Goal: Task Accomplishment & Management: Use online tool/utility

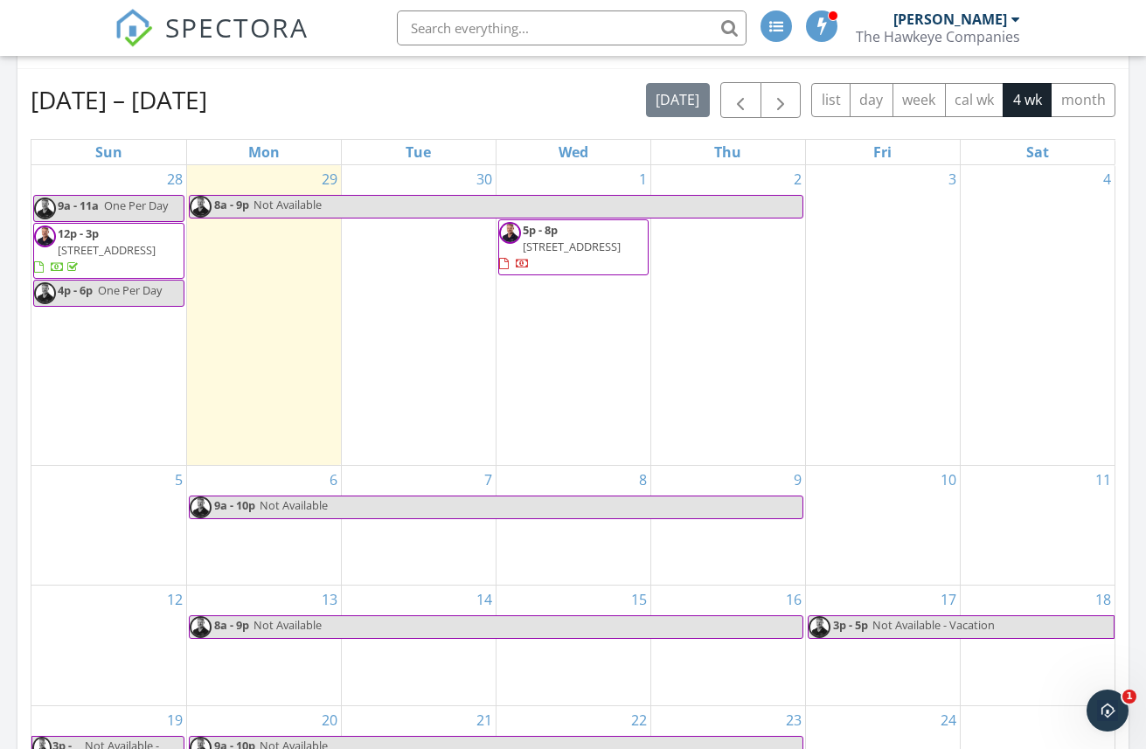
scroll to position [688, 0]
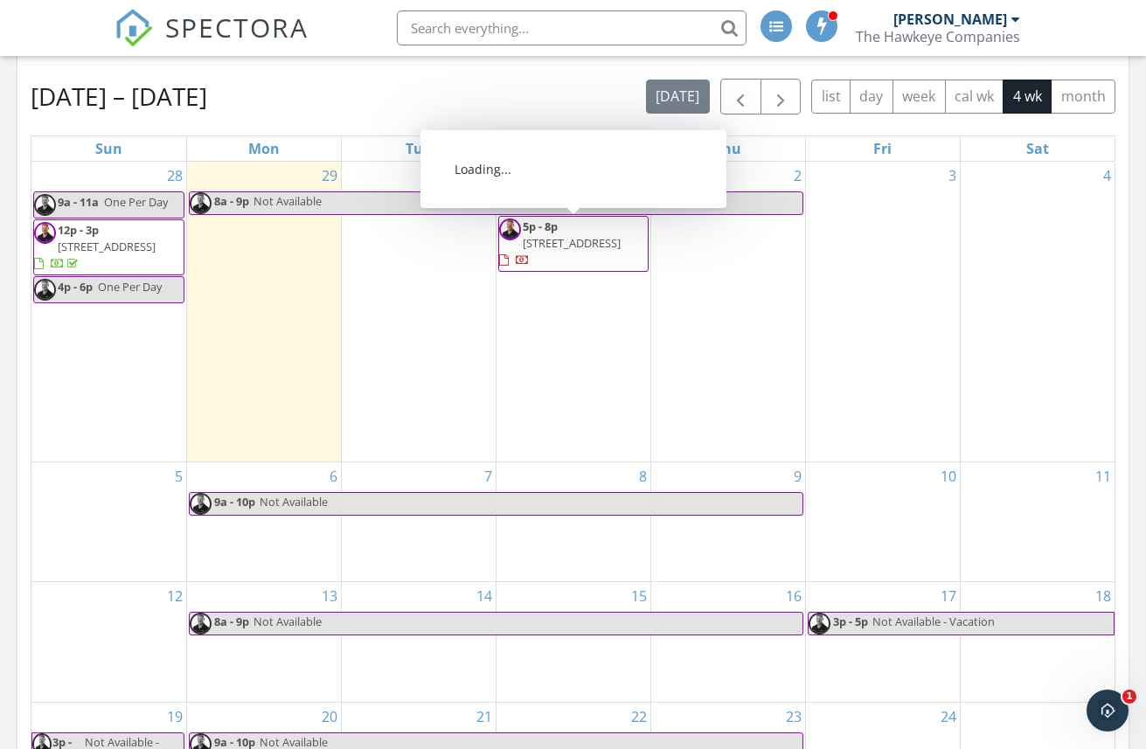
click at [577, 242] on span "13 Kingston St 13, North Andover 01845" at bounding box center [572, 243] width 98 height 16
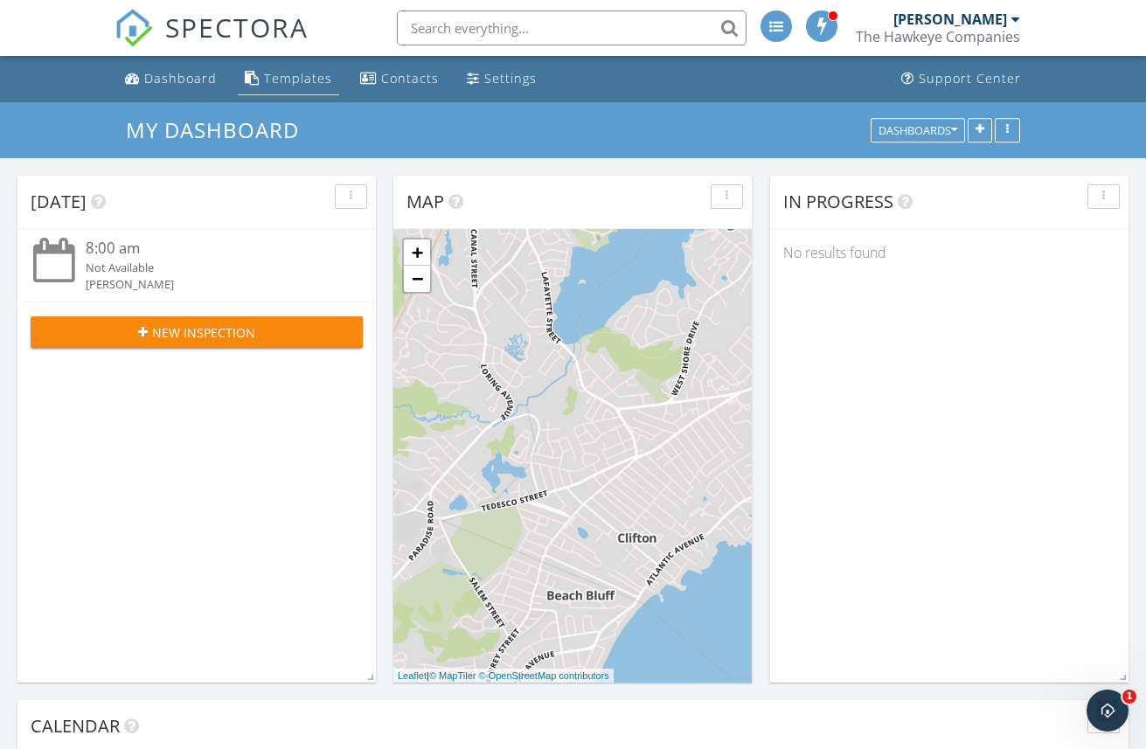
click at [295, 78] on div "Templates" at bounding box center [298, 78] width 68 height 17
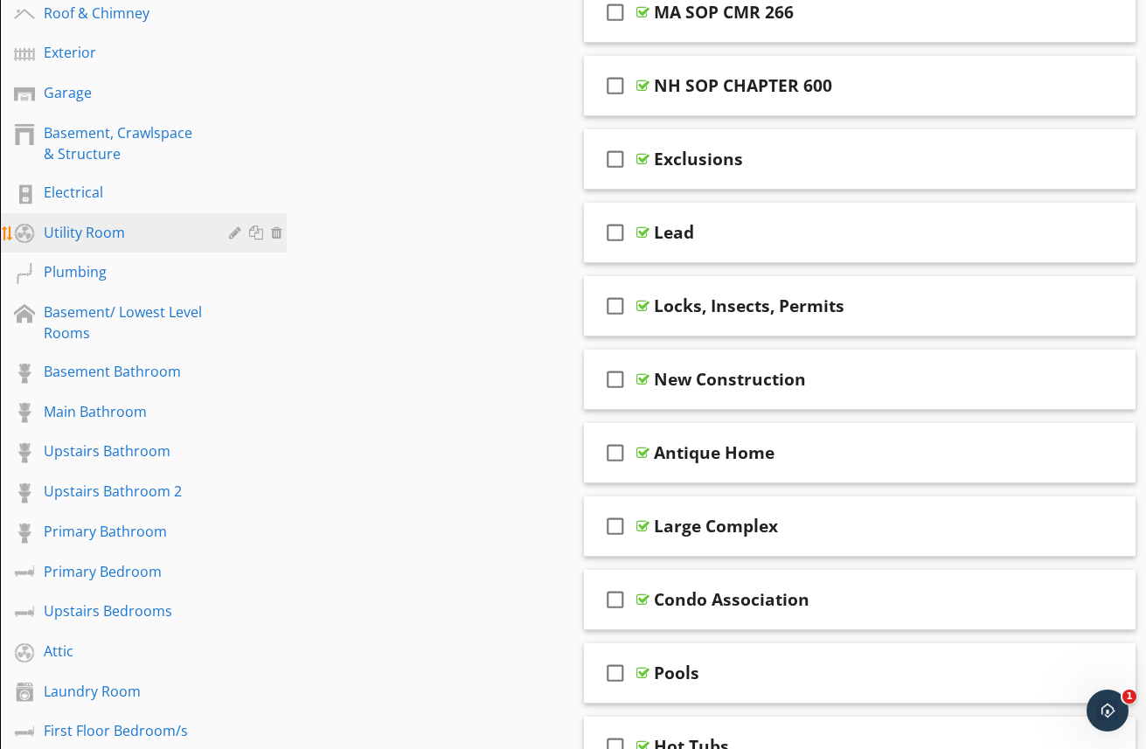
click at [84, 222] on div "Utility Room" at bounding box center [124, 232] width 160 height 21
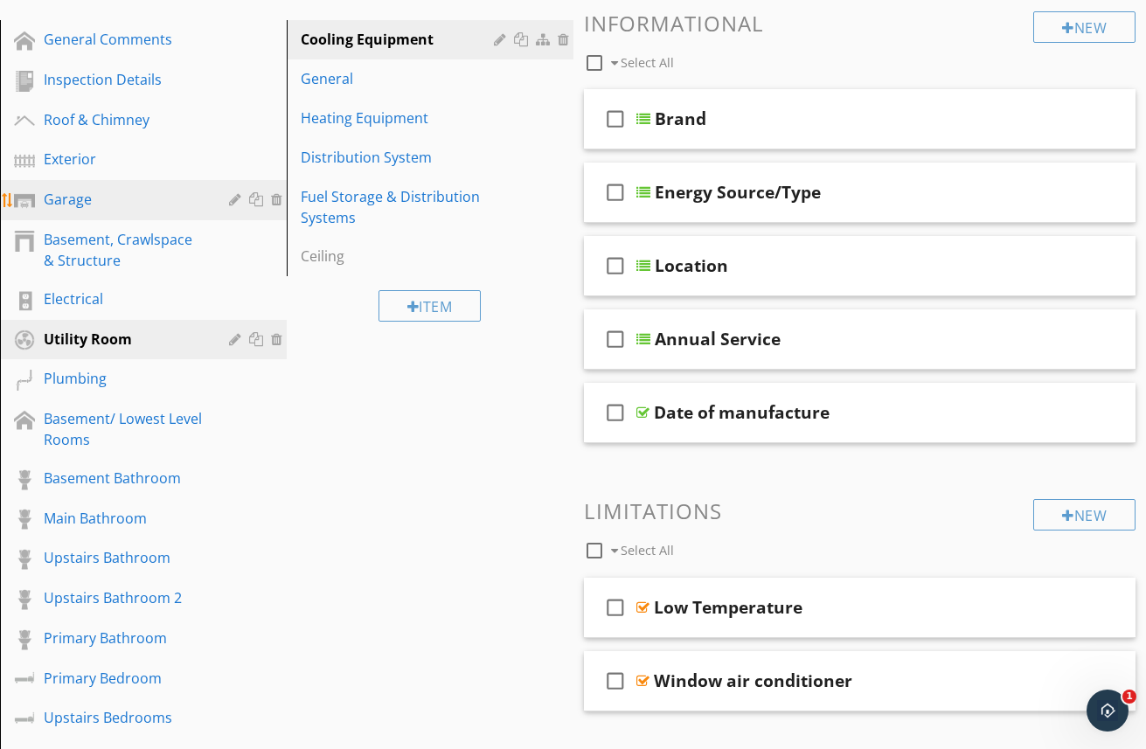
scroll to position [128, 0]
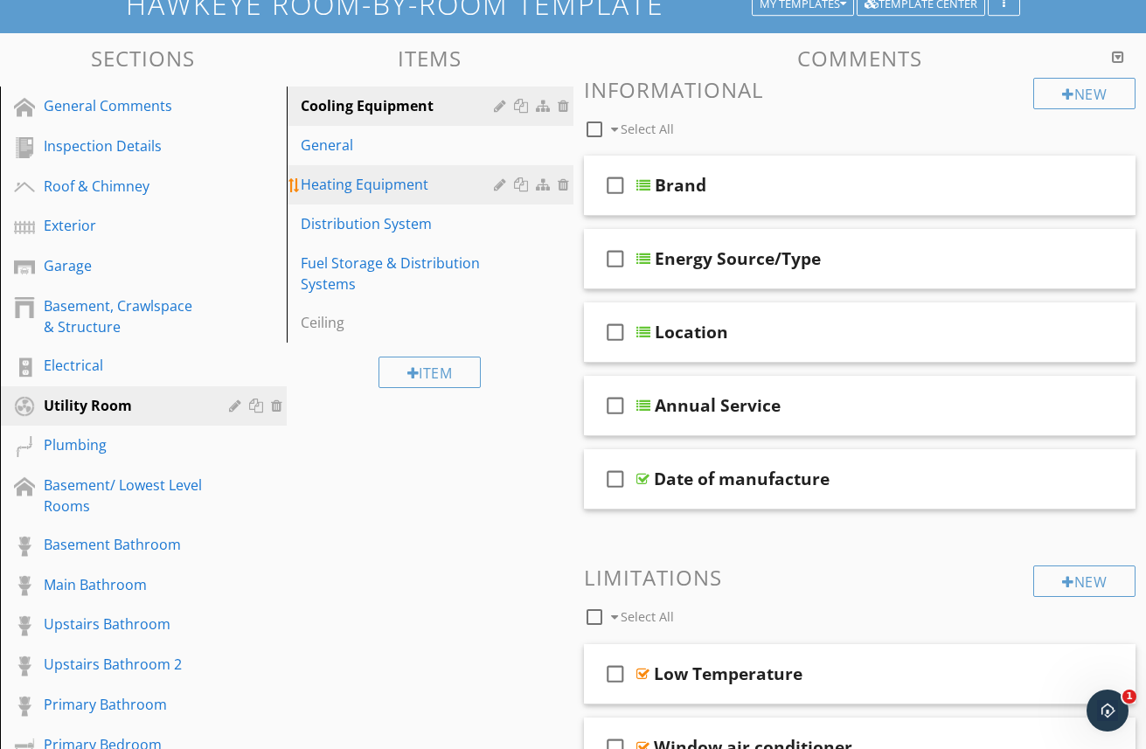
click at [338, 183] on div "Heating Equipment" at bounding box center [400, 184] width 198 height 21
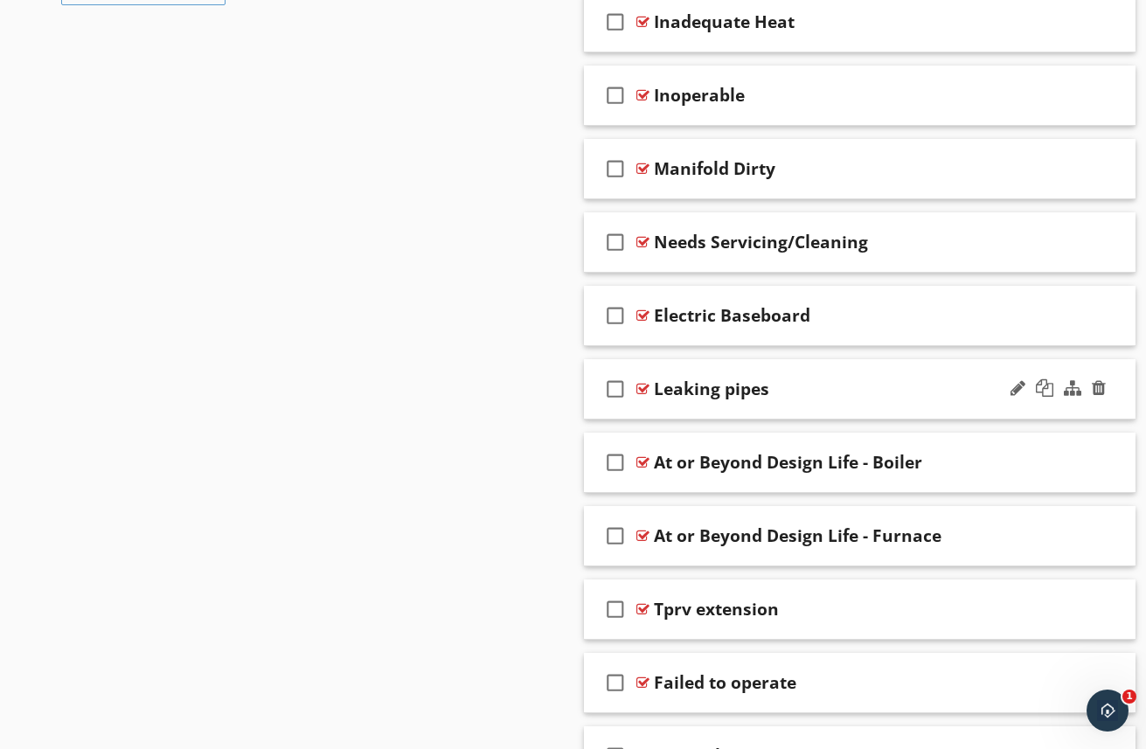
scroll to position [1712, 0]
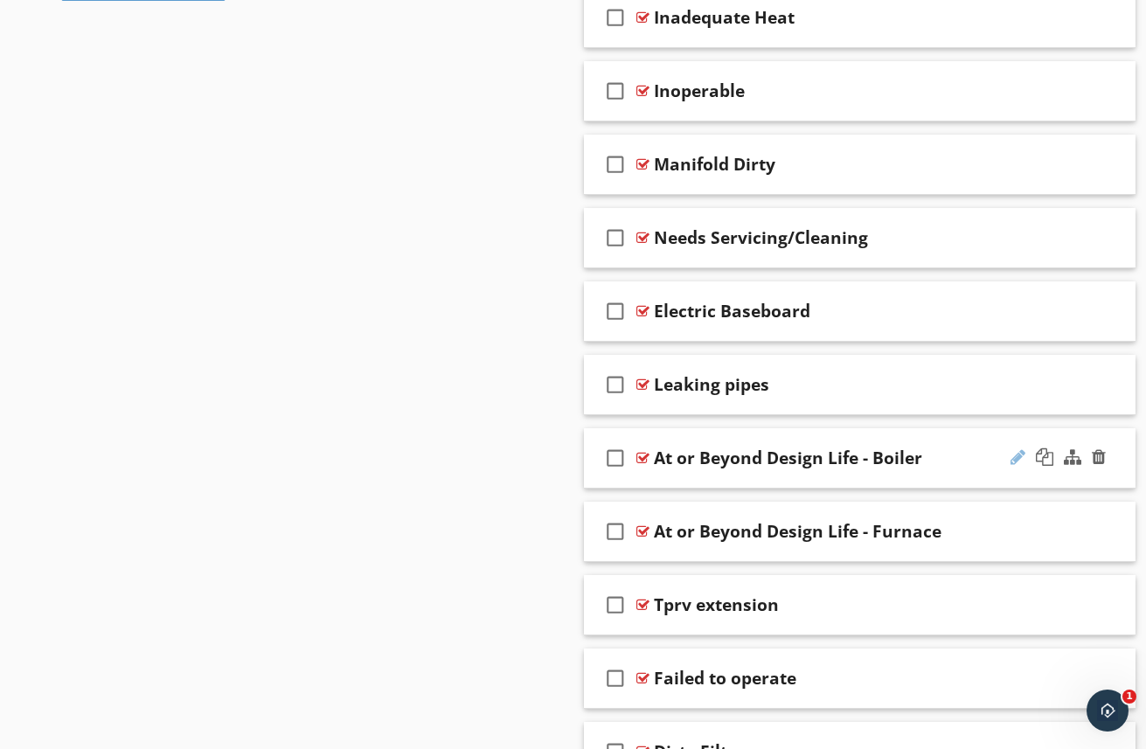
click at [1015, 459] on div at bounding box center [1017, 456] width 15 height 17
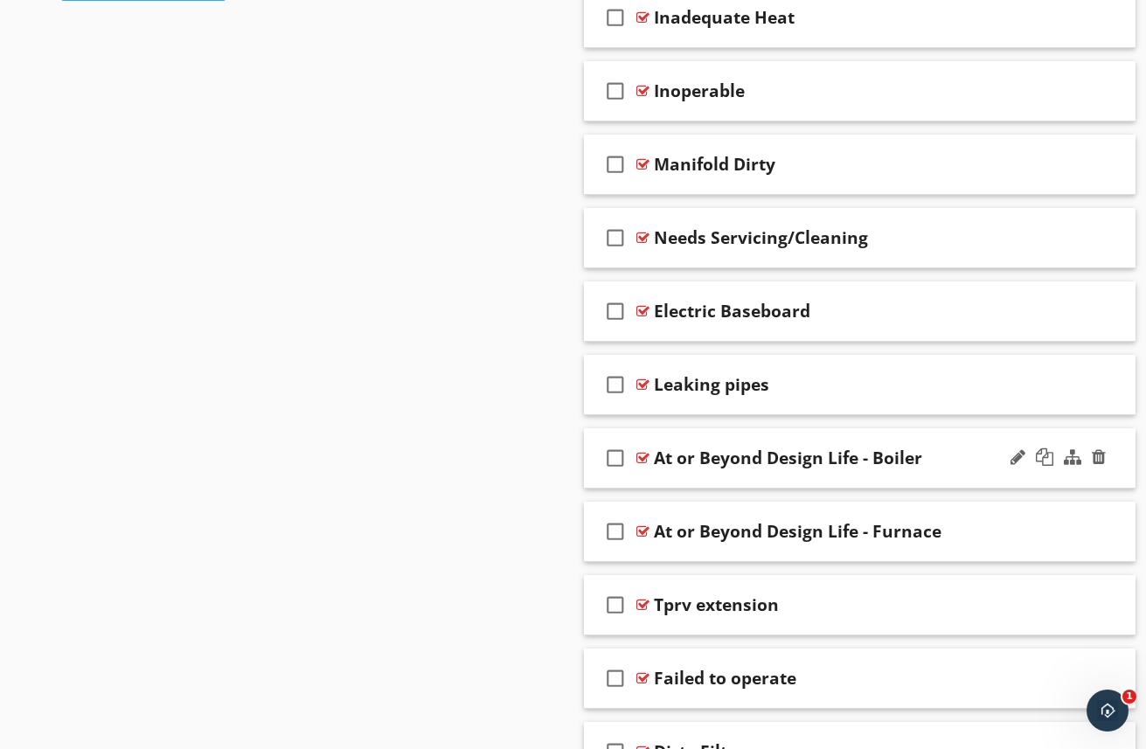
click at [846, 463] on div "At or Beyond Design Life - Boiler" at bounding box center [788, 457] width 268 height 21
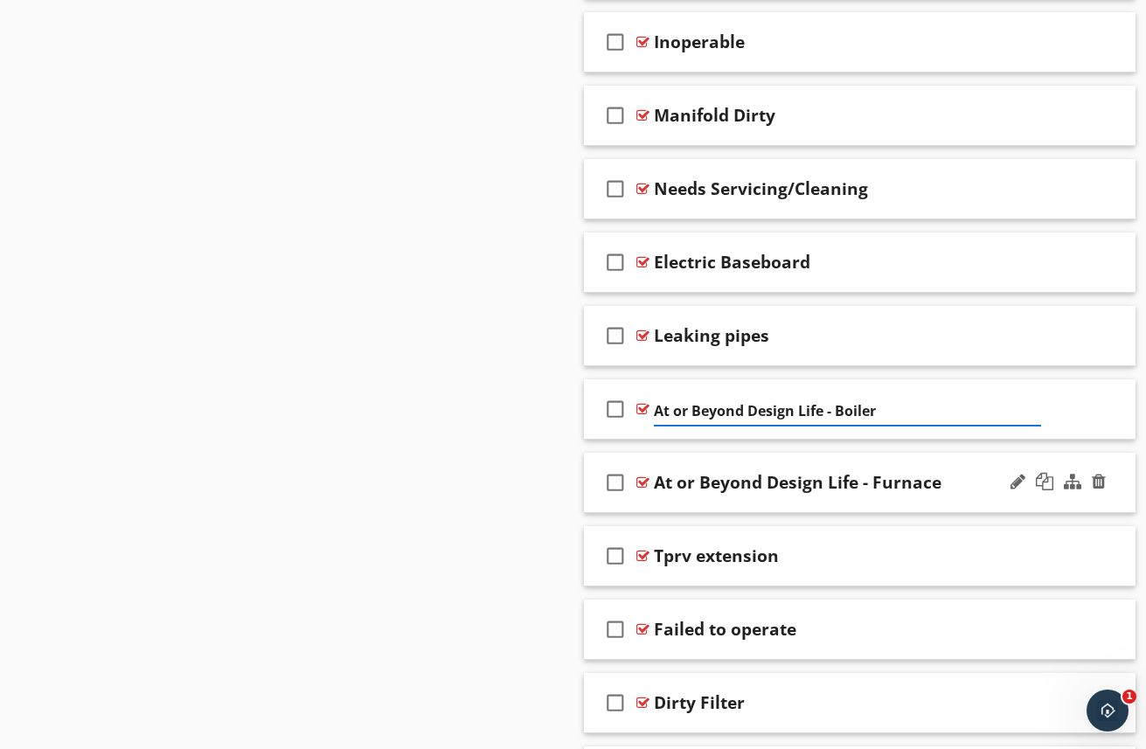
scroll to position [1779, 0]
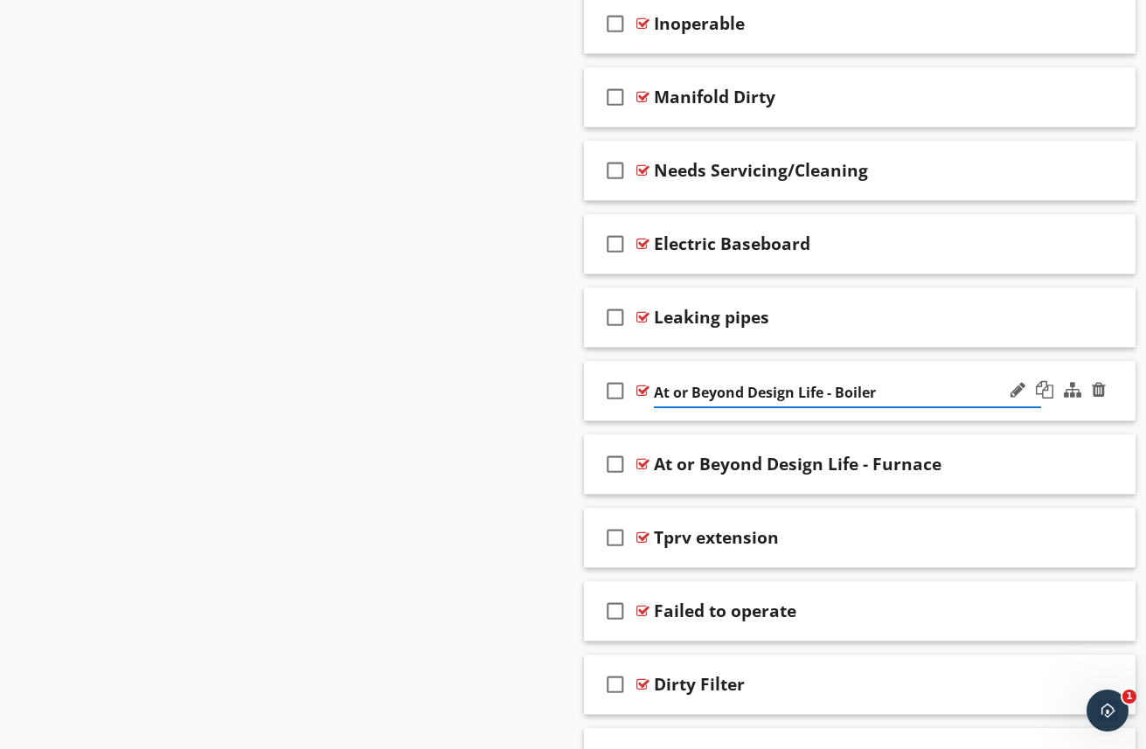
click at [705, 398] on input "At or Beyond Design Life - Boiler" at bounding box center [848, 392] width 388 height 29
click at [703, 397] on input "At or Beyond Design Life - Boiler" at bounding box center [848, 392] width 388 height 29
click at [993, 446] on div "check_box_outline_blank At or Beyond Design Life - Furnace" at bounding box center [860, 464] width 552 height 60
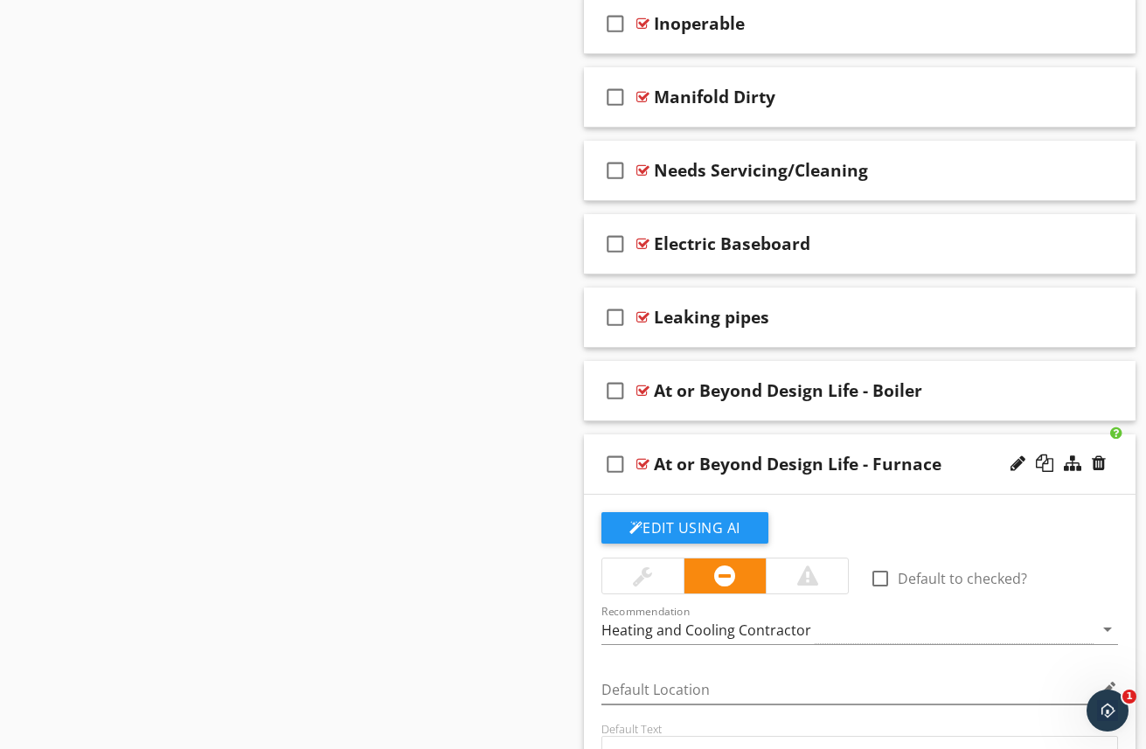
click at [844, 467] on div "At or Beyond Design Life - Furnace" at bounding box center [798, 464] width 288 height 21
click at [844, 467] on input "At or Beyond Design Life - Furnace" at bounding box center [848, 466] width 388 height 29
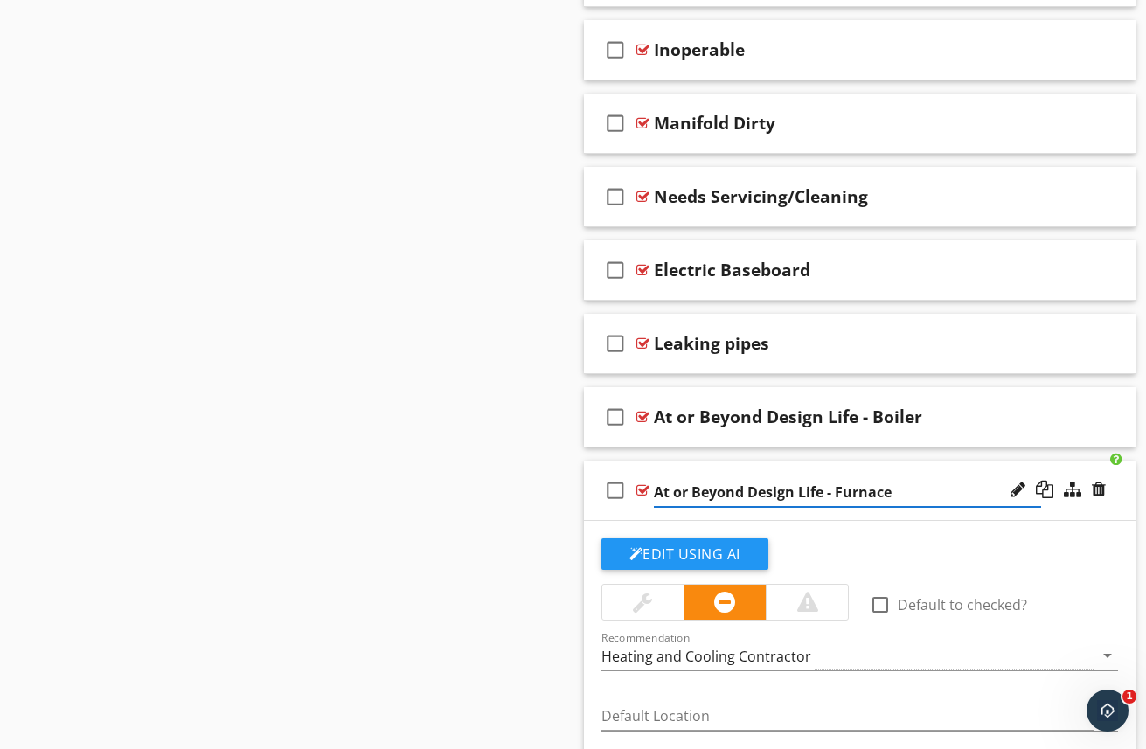
scroll to position [1745, 0]
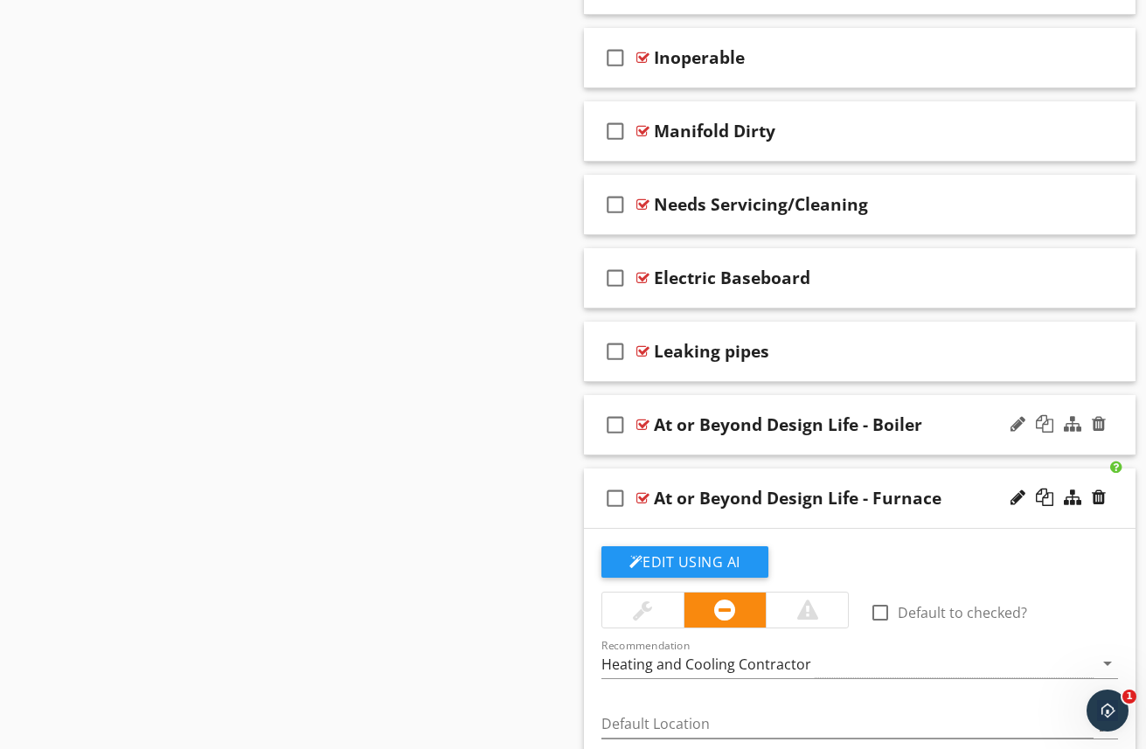
click at [735, 423] on div "At or Beyond Design Life - Boiler" at bounding box center [788, 424] width 268 height 21
drag, startPoint x: 931, startPoint y: 417, endPoint x: 892, endPoint y: 440, distance: 44.7
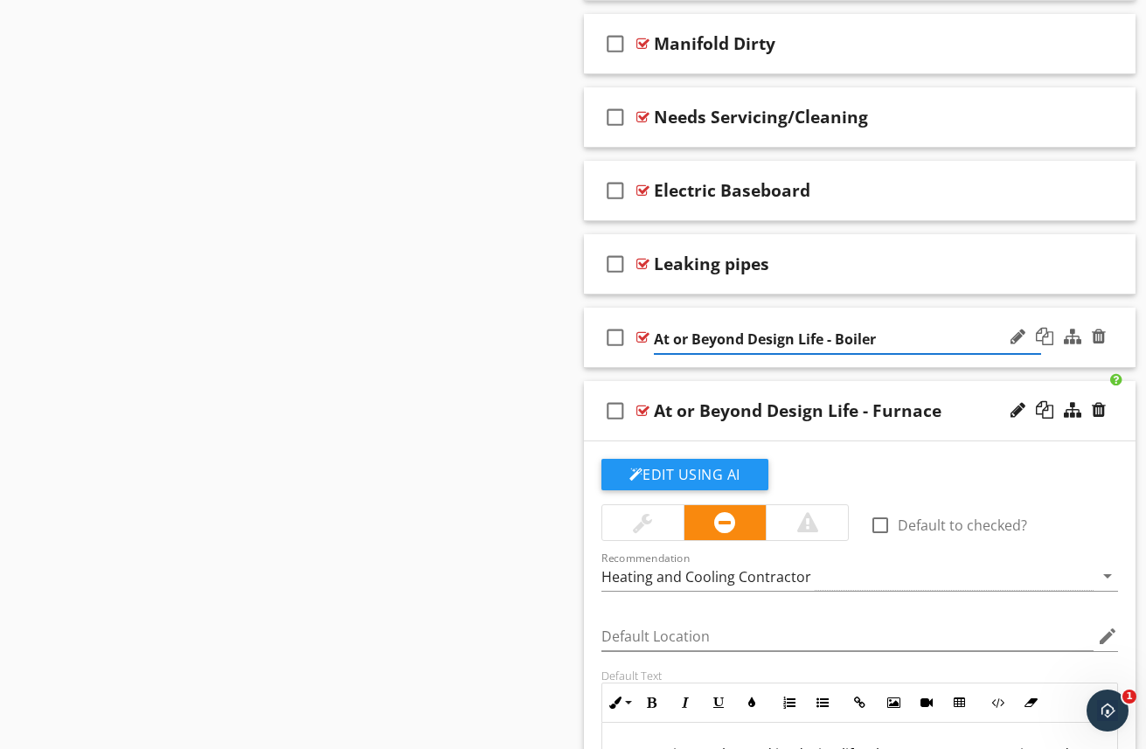
scroll to position [1835, 0]
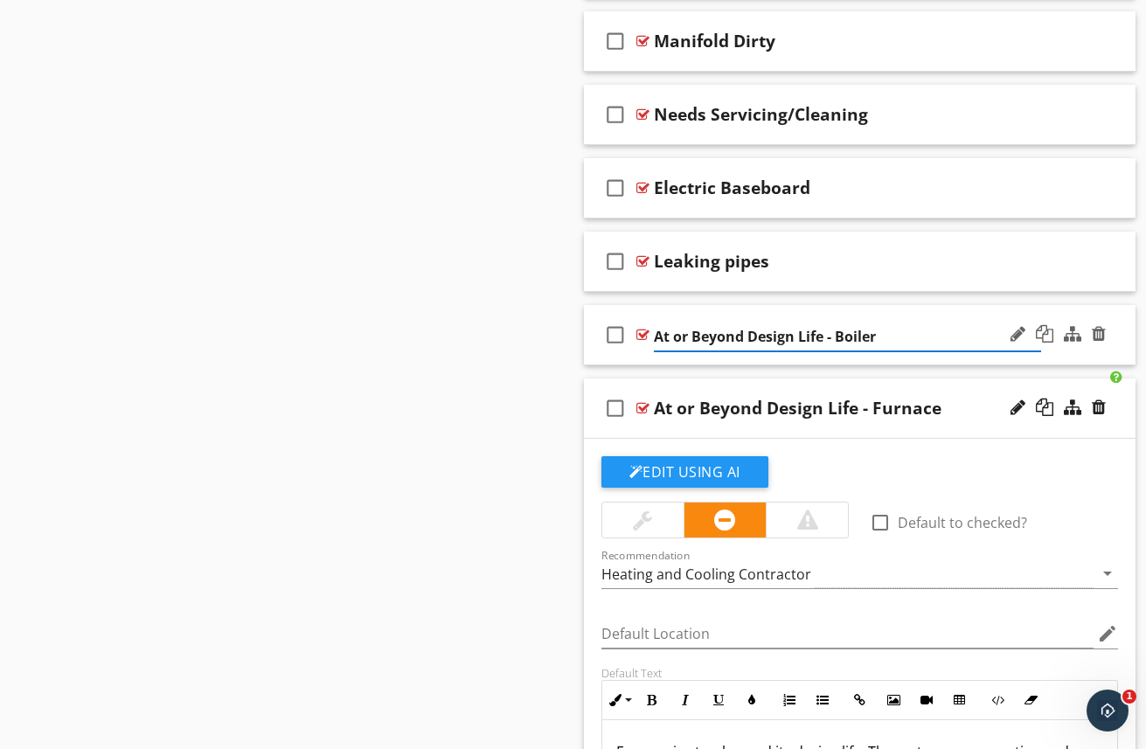
click at [681, 343] on input "At or Beyond Design Life - Boiler" at bounding box center [848, 336] width 388 height 29
click at [737, 270] on div "Leaking pipes" at bounding box center [711, 261] width 115 height 21
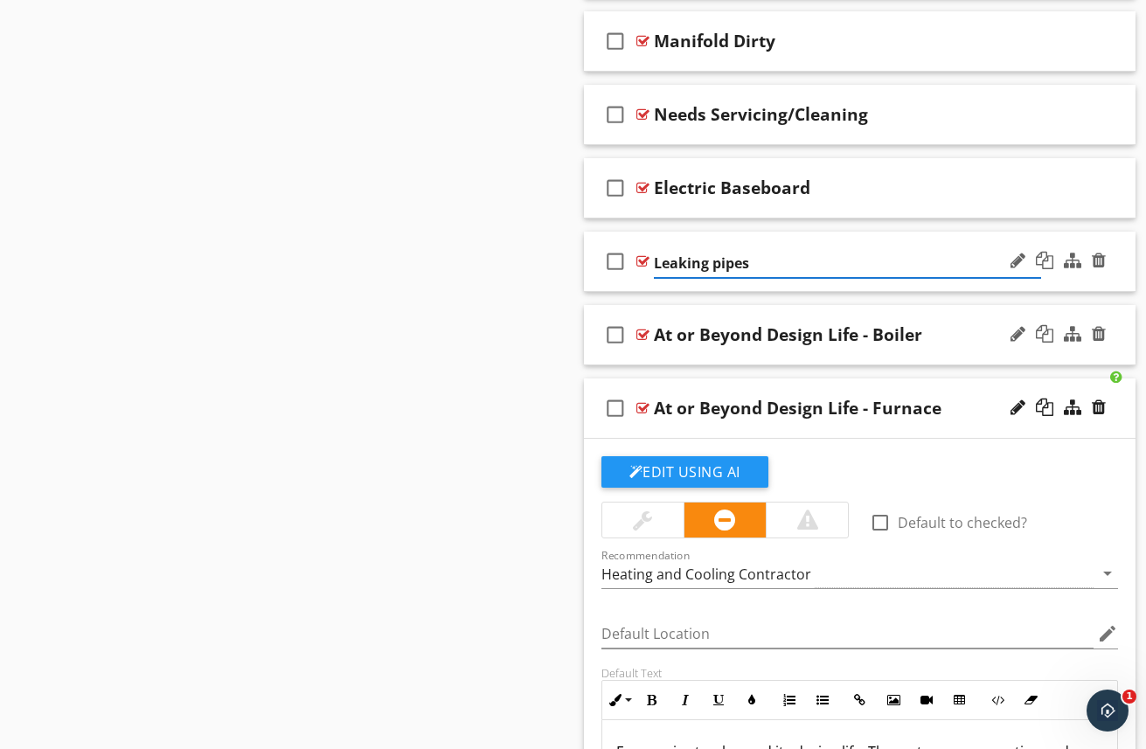
click at [800, 348] on div "check_box_outline_blank At or Beyond Design Life - Boiler" at bounding box center [860, 335] width 552 height 60
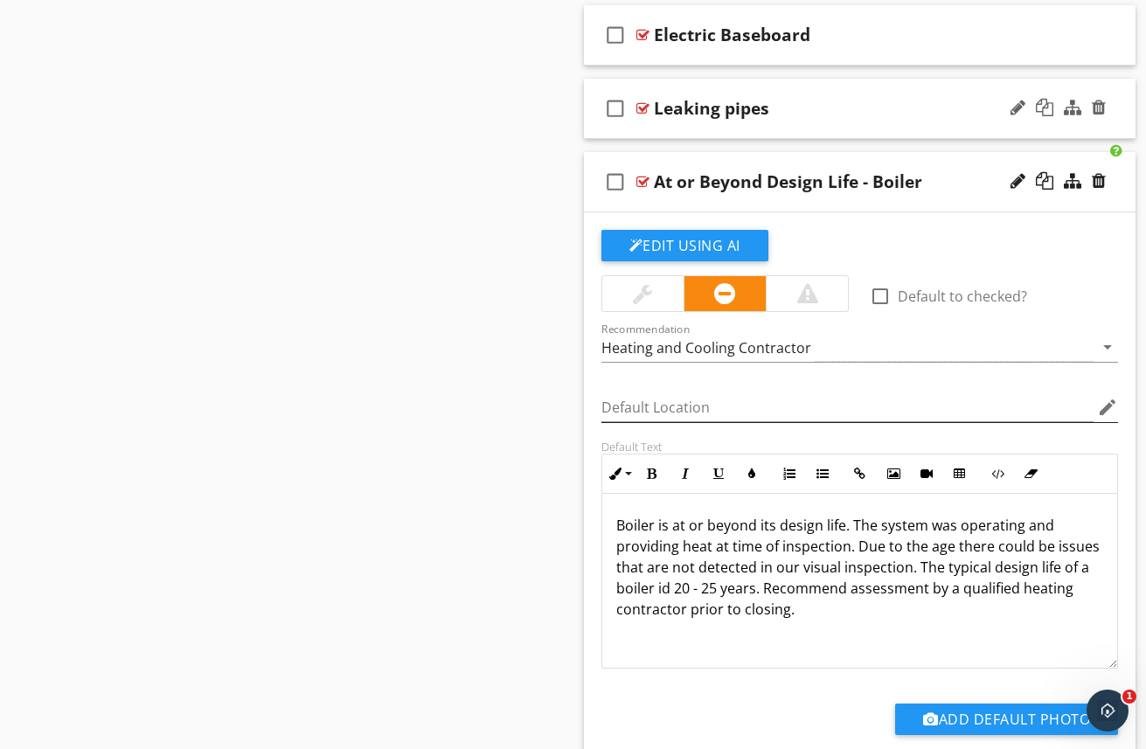
scroll to position [1998, 0]
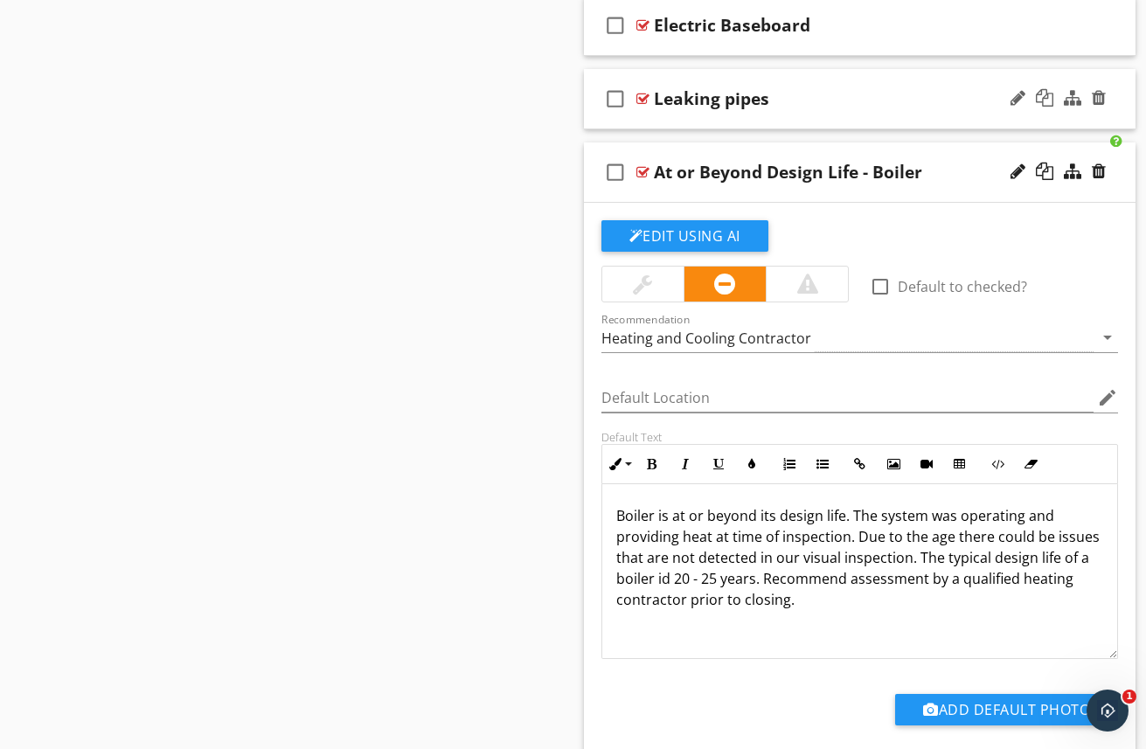
click at [665, 576] on p "Boiler is at or beyond its design life. The system was operating and providing …" at bounding box center [860, 557] width 488 height 105
click at [666, 654] on div "Boiler is at or beyond its design life. The system was operating and providing …" at bounding box center [860, 571] width 516 height 175
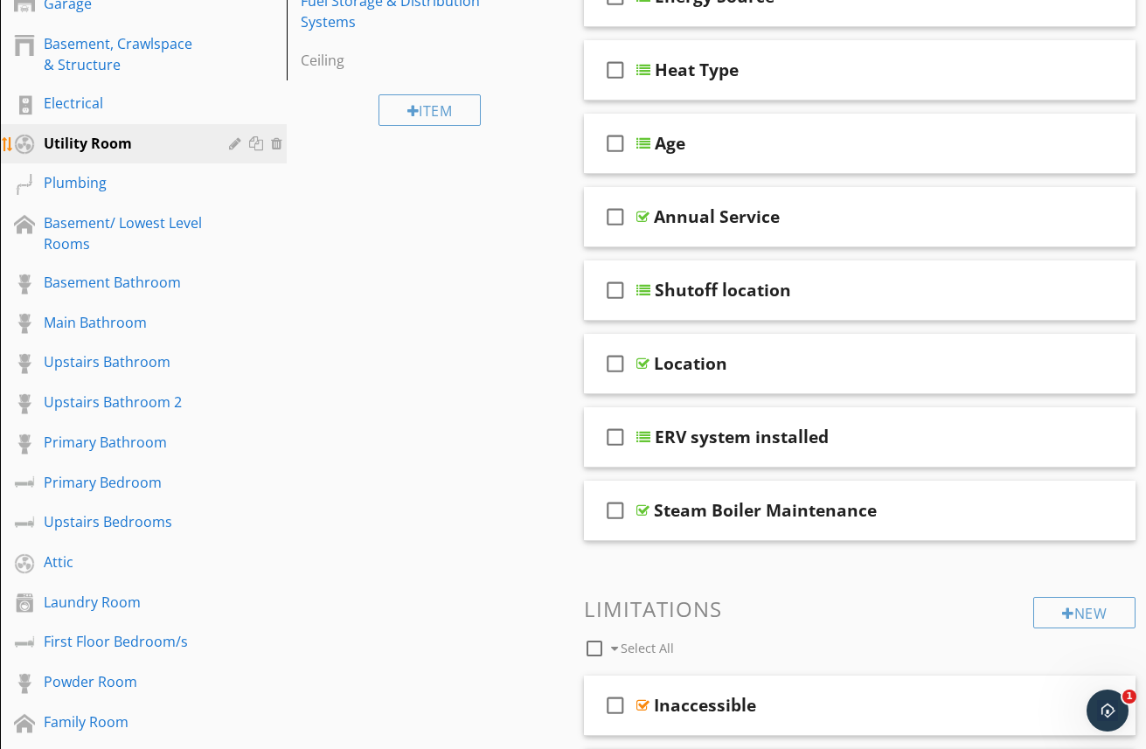
scroll to position [389, 0]
click at [87, 107] on div "Electrical" at bounding box center [124, 104] width 160 height 21
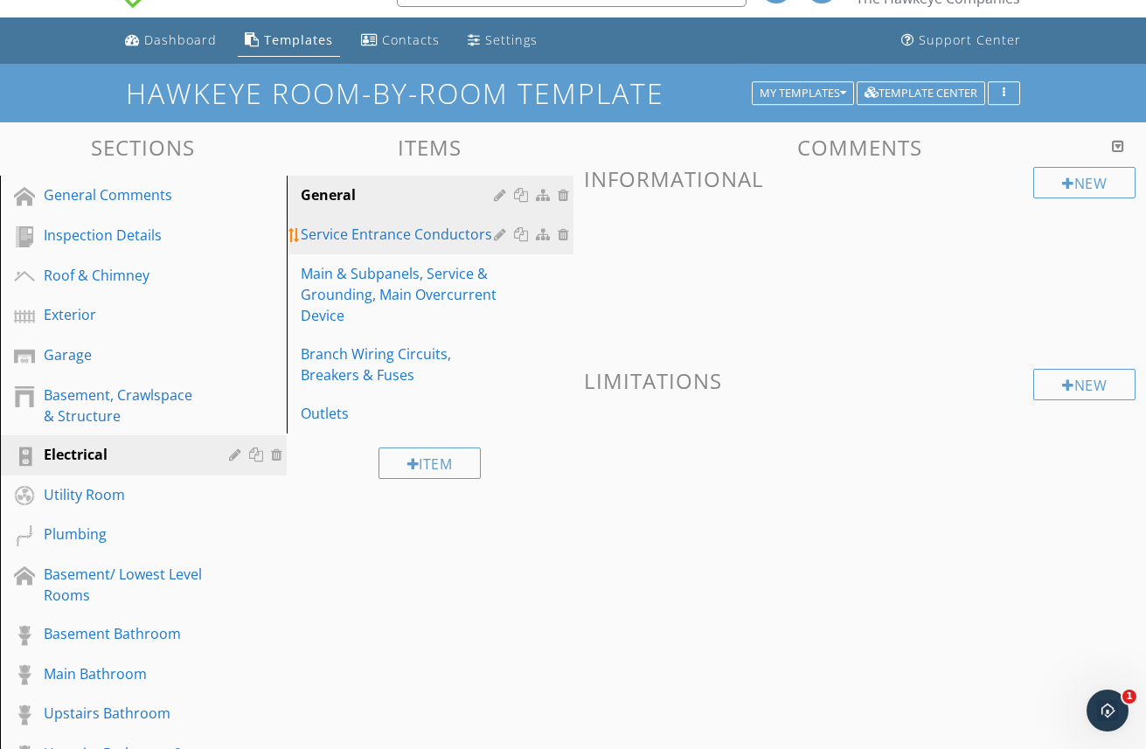
scroll to position [31, 0]
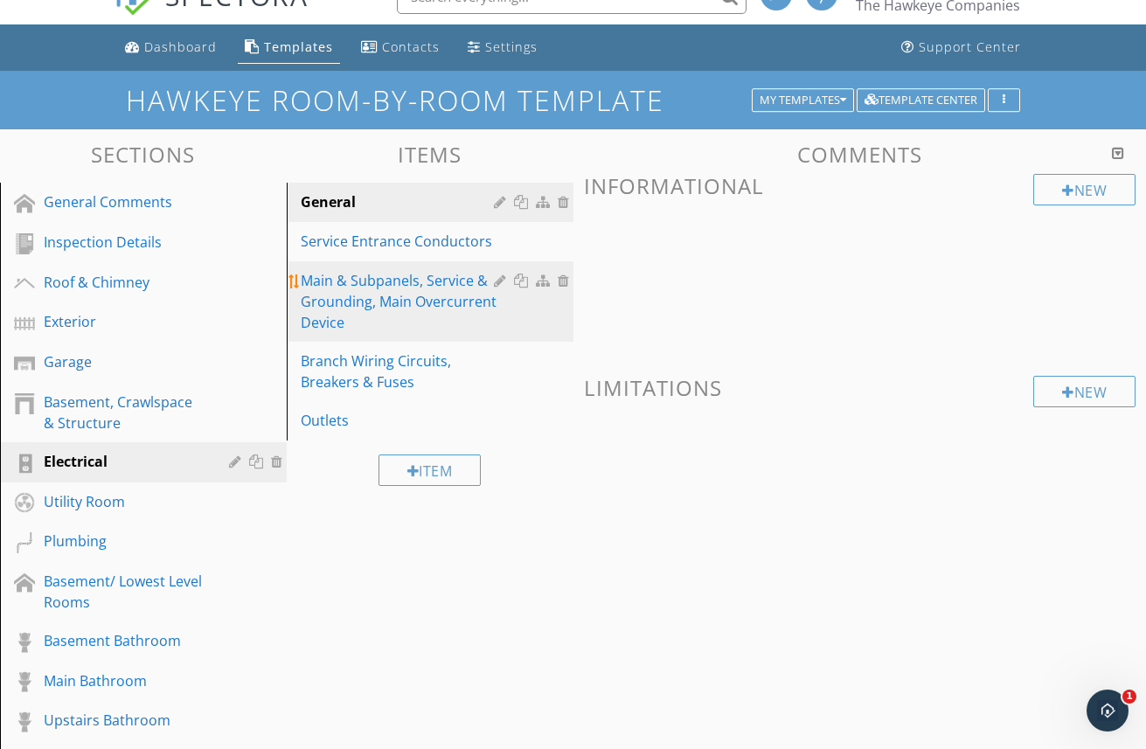
click at [418, 300] on div "Main & Subpanels, Service & Grounding, Main Overcurrent Device" at bounding box center [400, 301] width 198 height 63
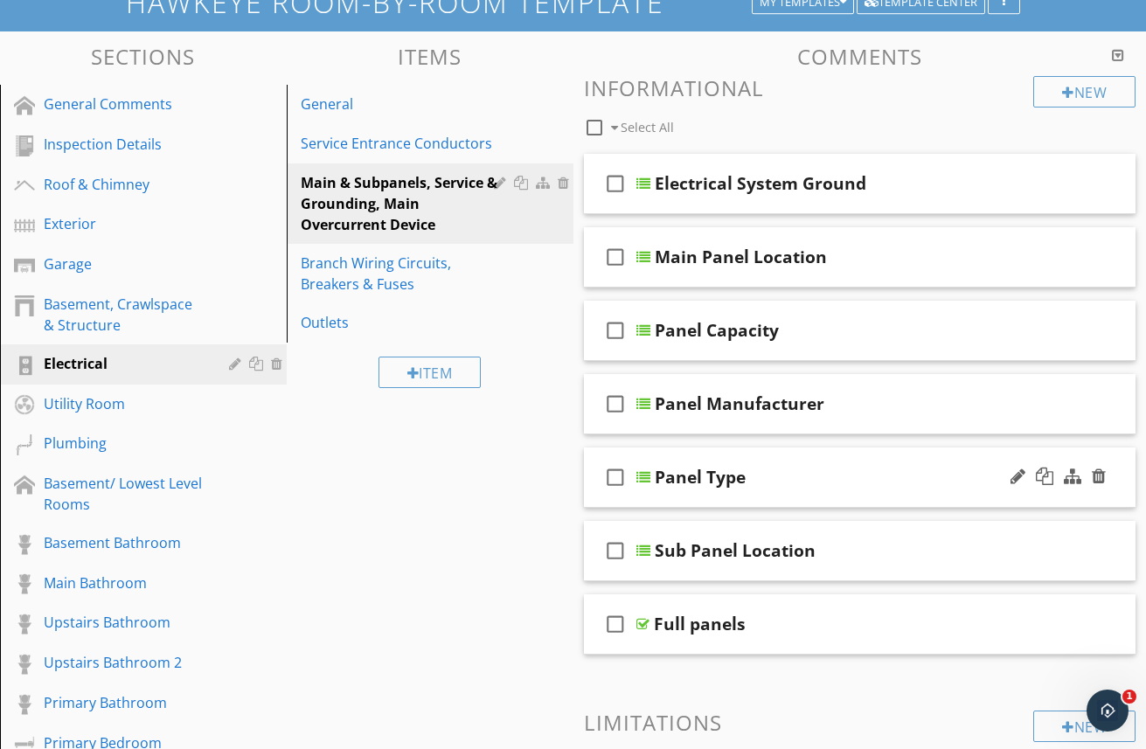
scroll to position [118, 0]
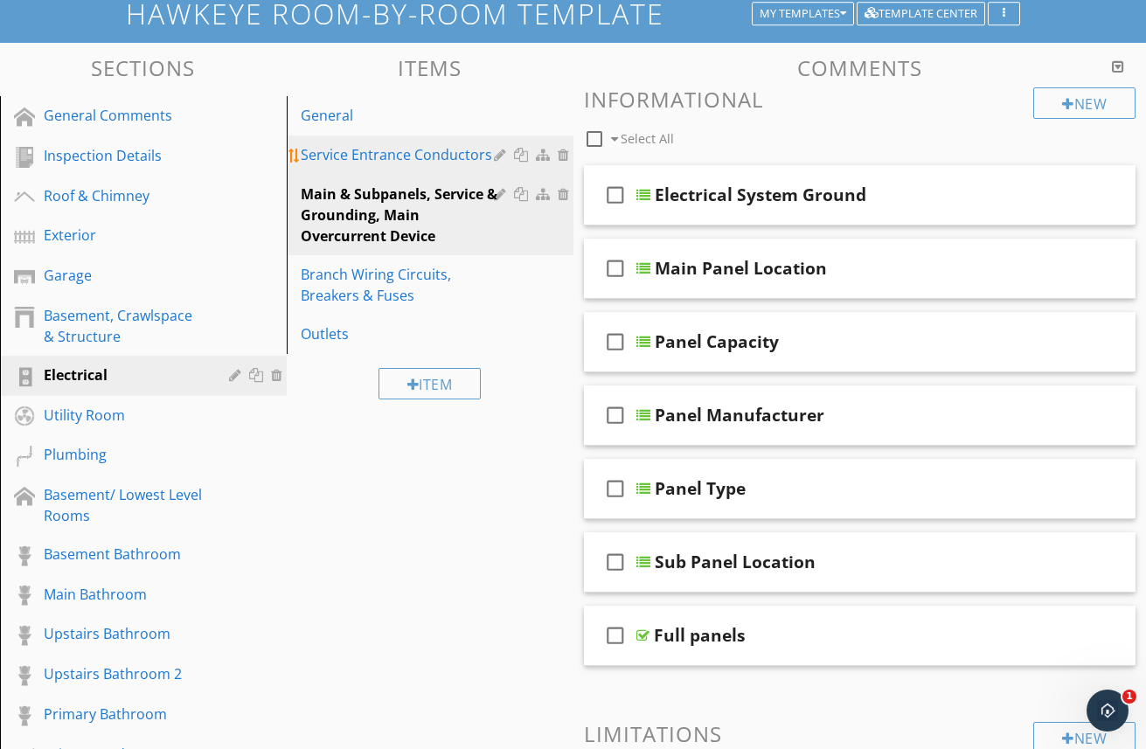
click at [357, 153] on div "Service Entrance Conductors" at bounding box center [400, 154] width 198 height 21
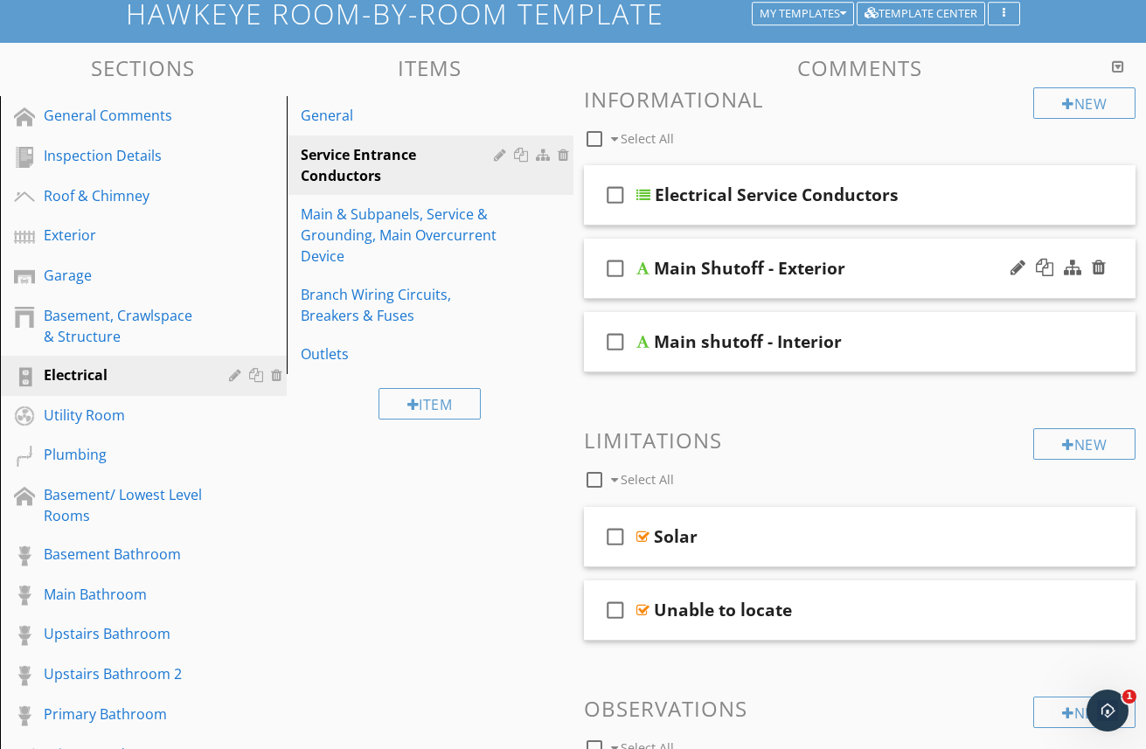
click at [880, 281] on div "check_box_outline_blank Main Shutoff - Exterior" at bounding box center [860, 269] width 552 height 60
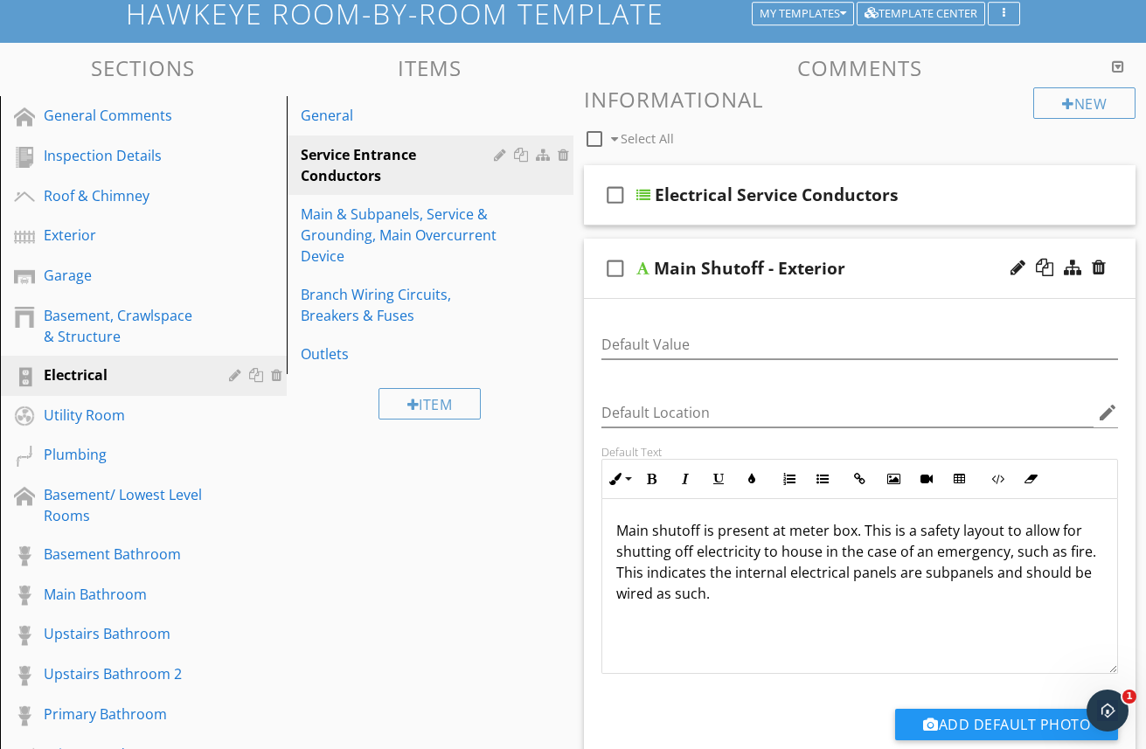
click at [807, 133] on div "check_box_outline_blank Select All" at bounding box center [809, 134] width 450 height 33
click at [333, 117] on div "General" at bounding box center [400, 115] width 198 height 21
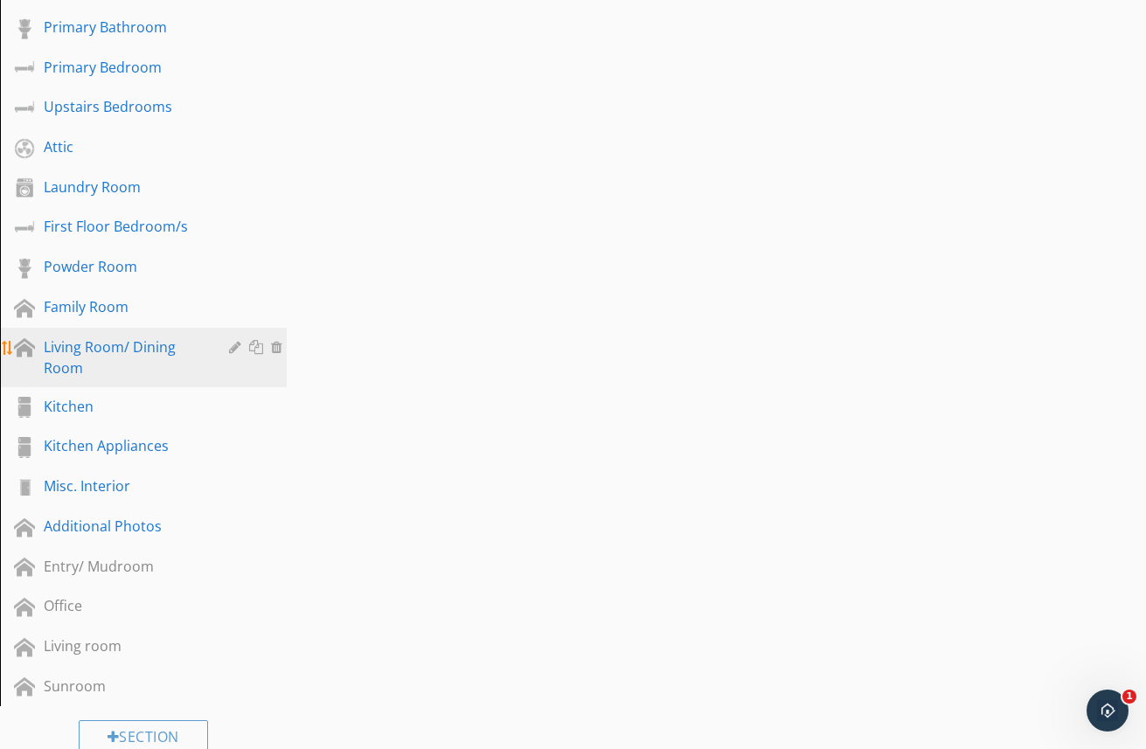
scroll to position [807, 0]
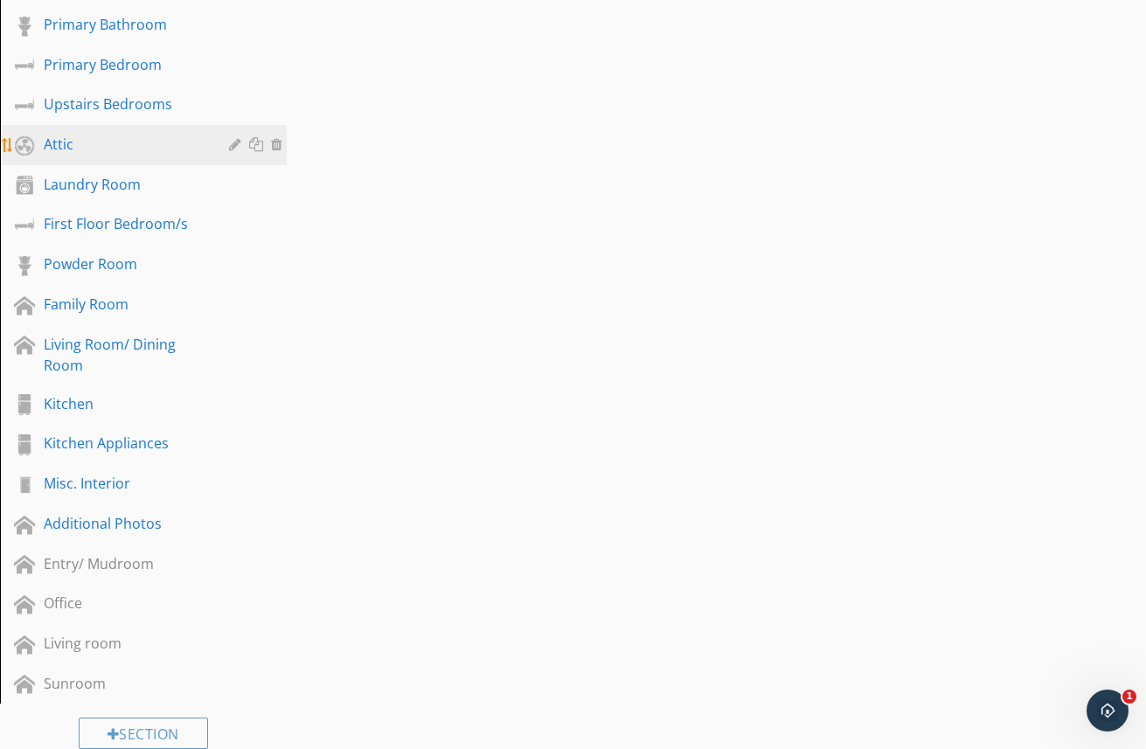
click at [59, 148] on div "Attic" at bounding box center [124, 144] width 160 height 21
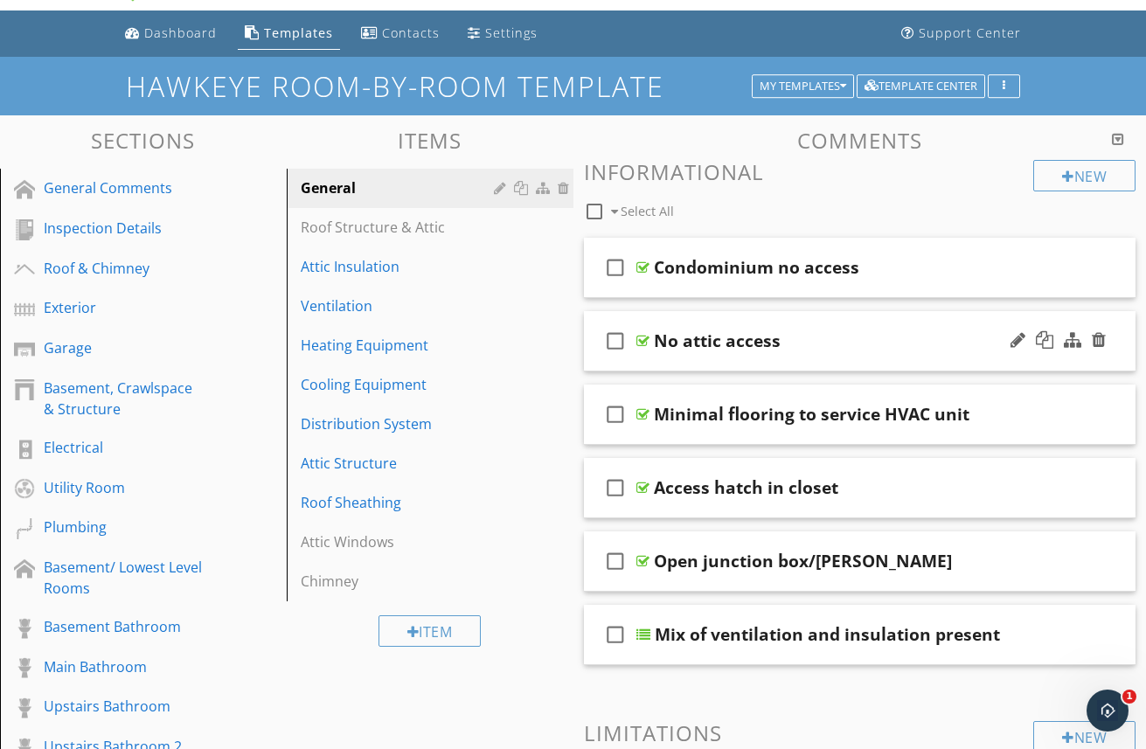
scroll to position [0, 0]
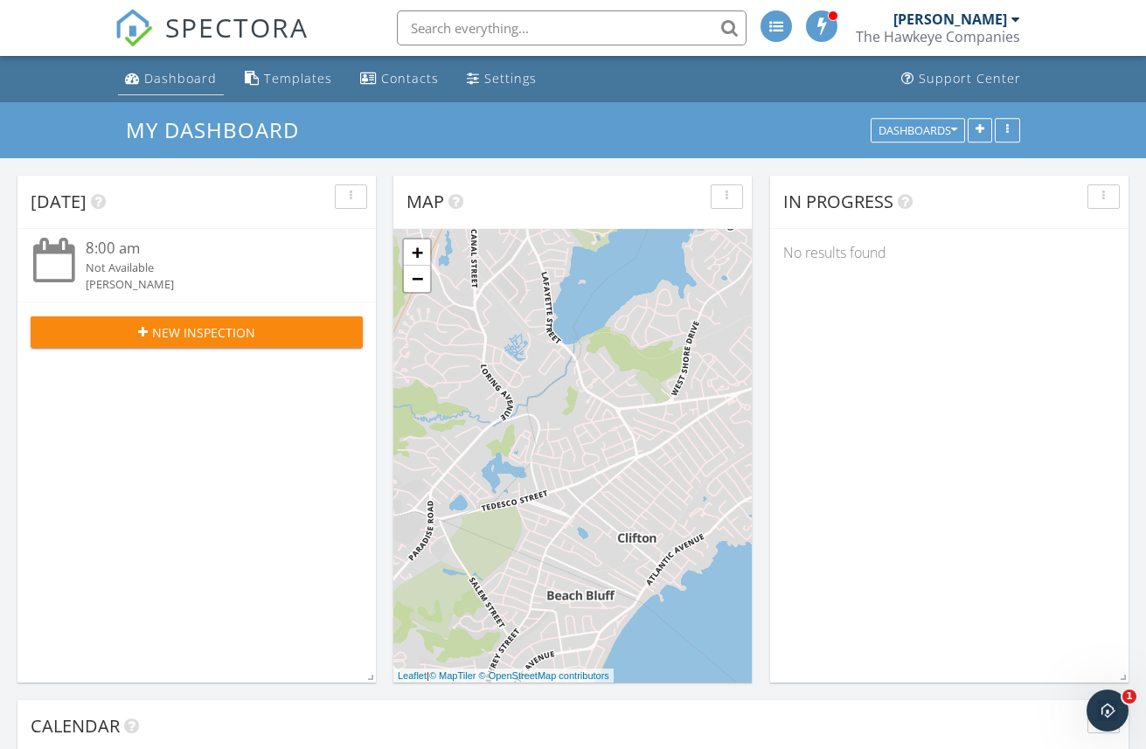
click at [158, 80] on div "Dashboard" at bounding box center [180, 78] width 73 height 17
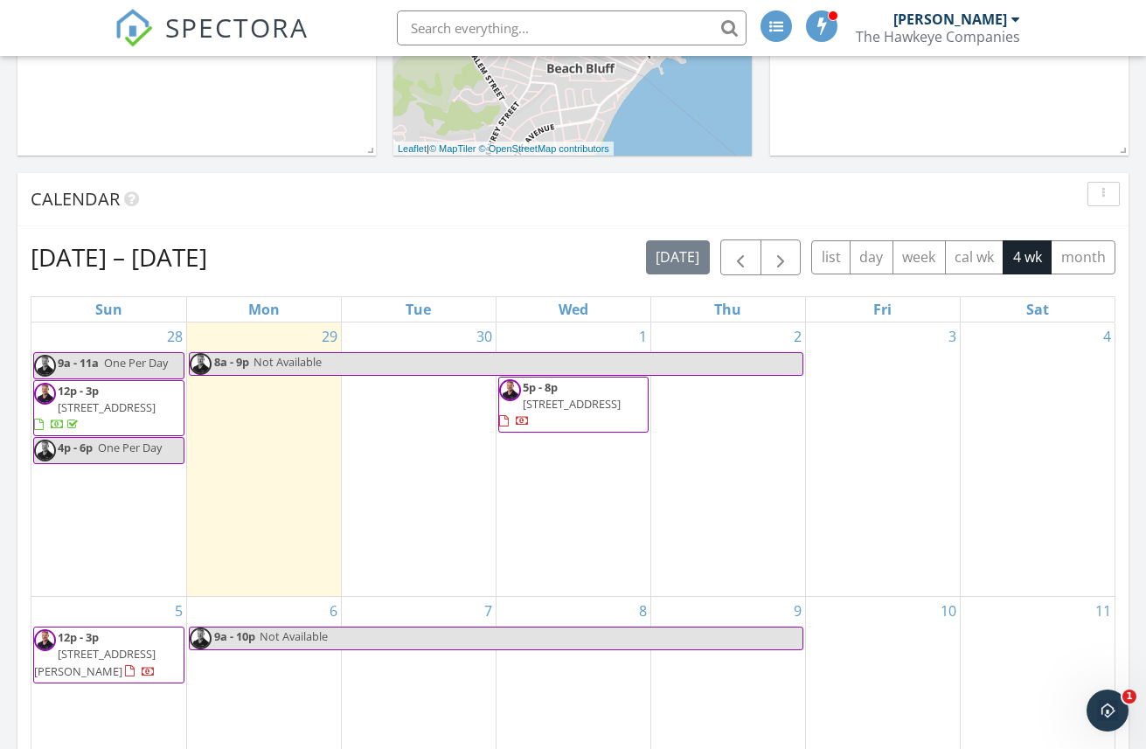
scroll to position [530, 0]
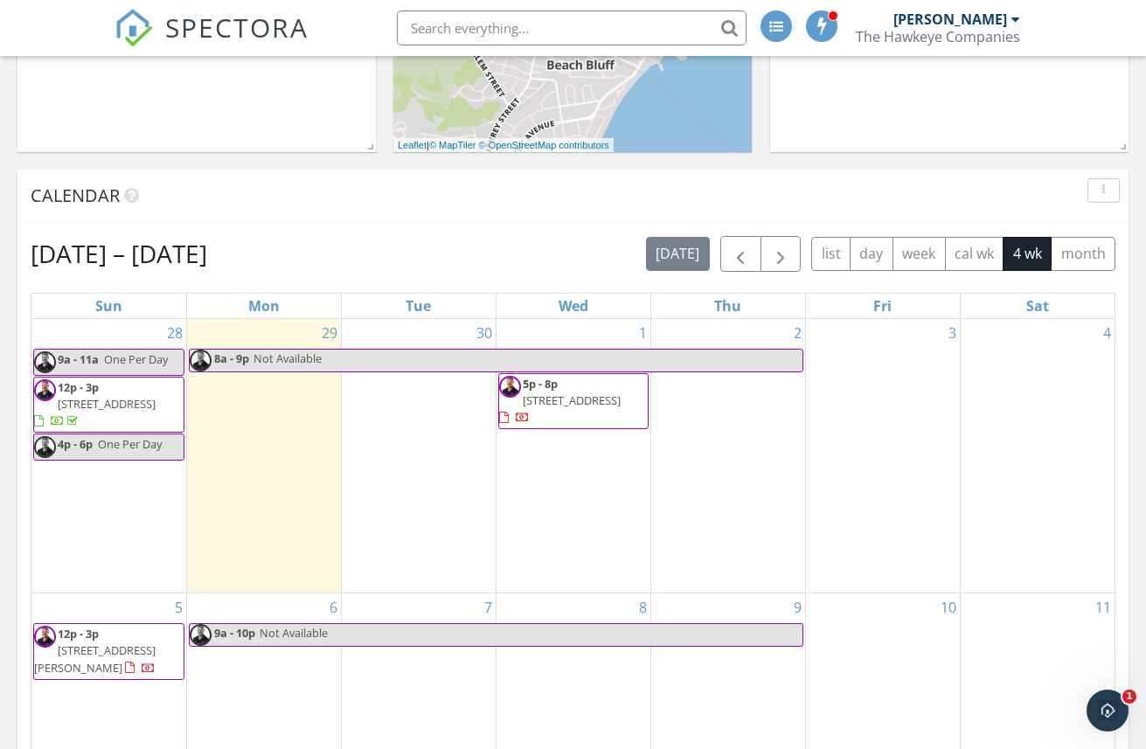
click at [574, 403] on span "13 Kingston St 13, North Andover 01845" at bounding box center [572, 400] width 98 height 16
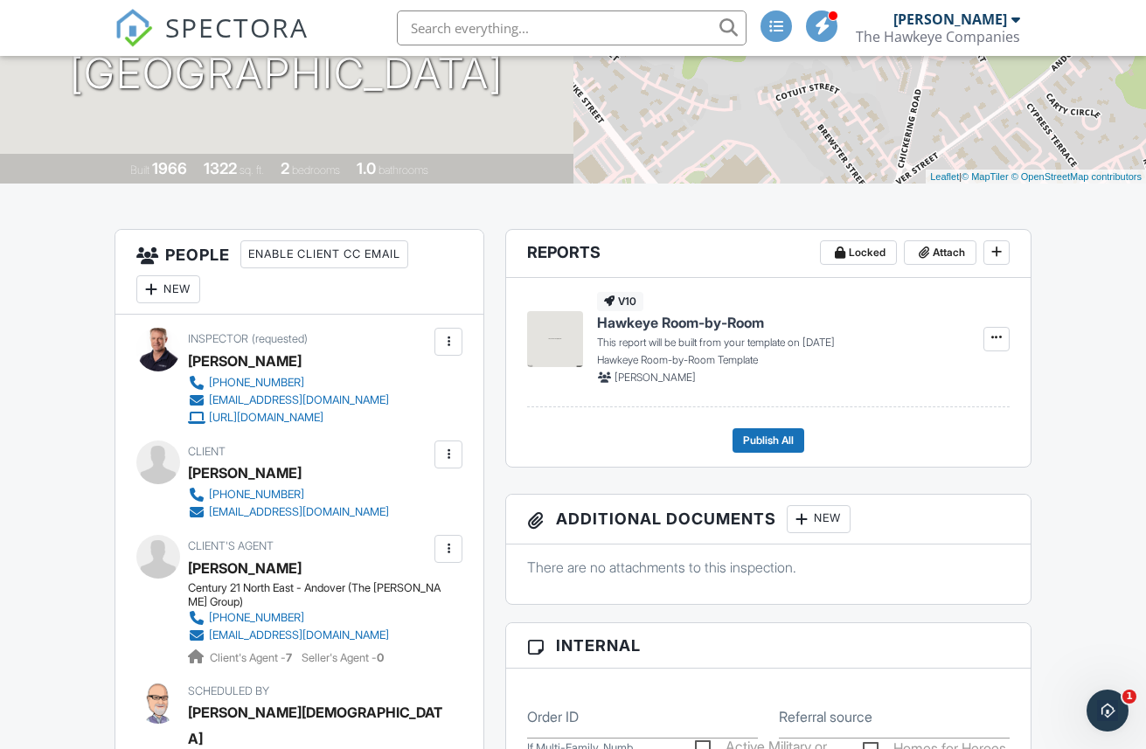
scroll to position [285, 0]
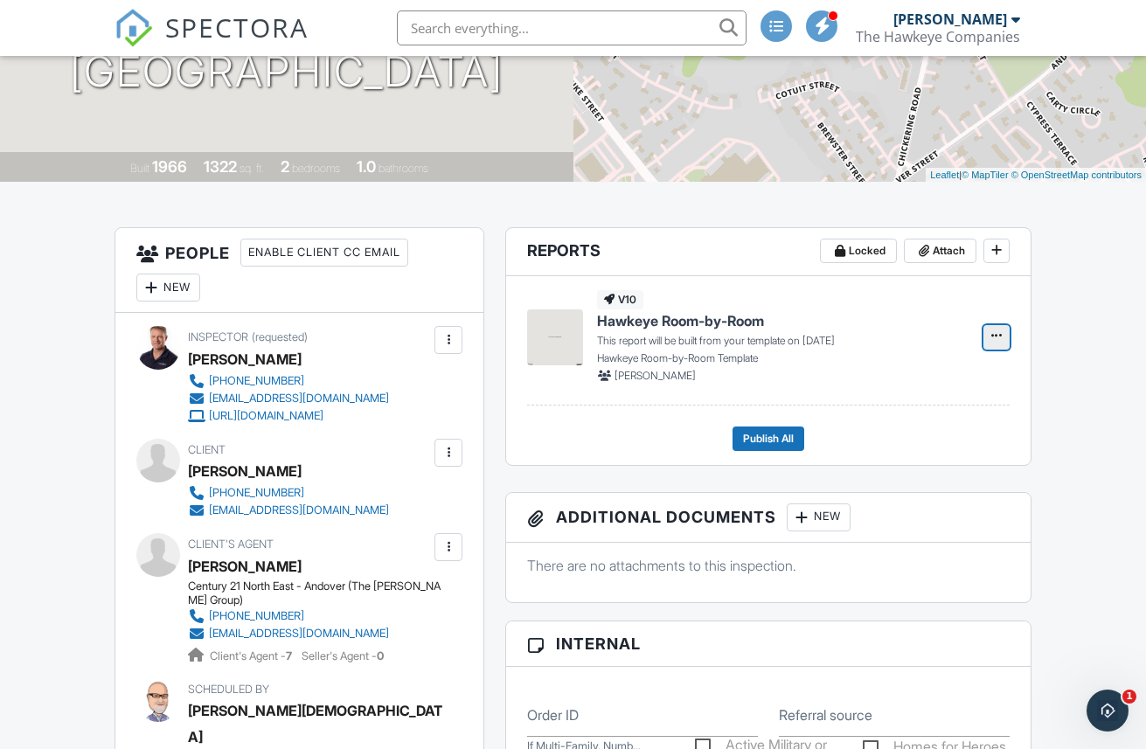
click at [997, 337] on icon at bounding box center [996, 335] width 10 height 12
click at [889, 385] on input "Build Now" at bounding box center [909, 383] width 178 height 39
click at [860, 340] on span "View" at bounding box center [864, 337] width 24 height 17
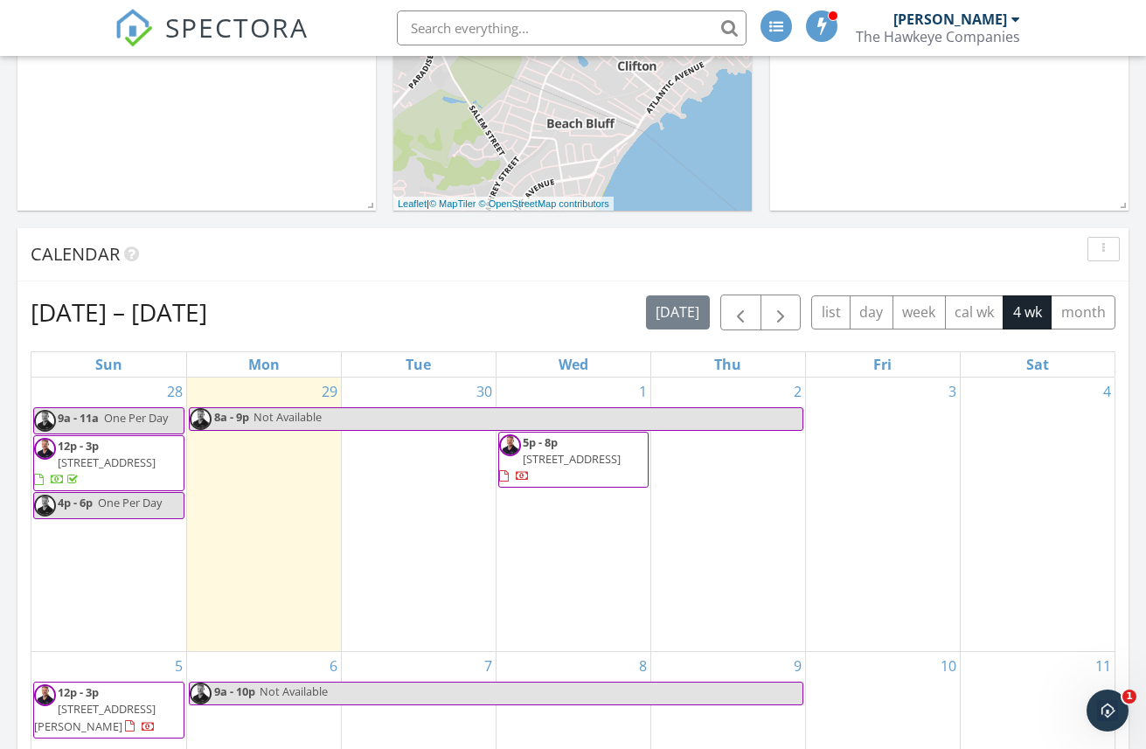
scroll to position [495, 0]
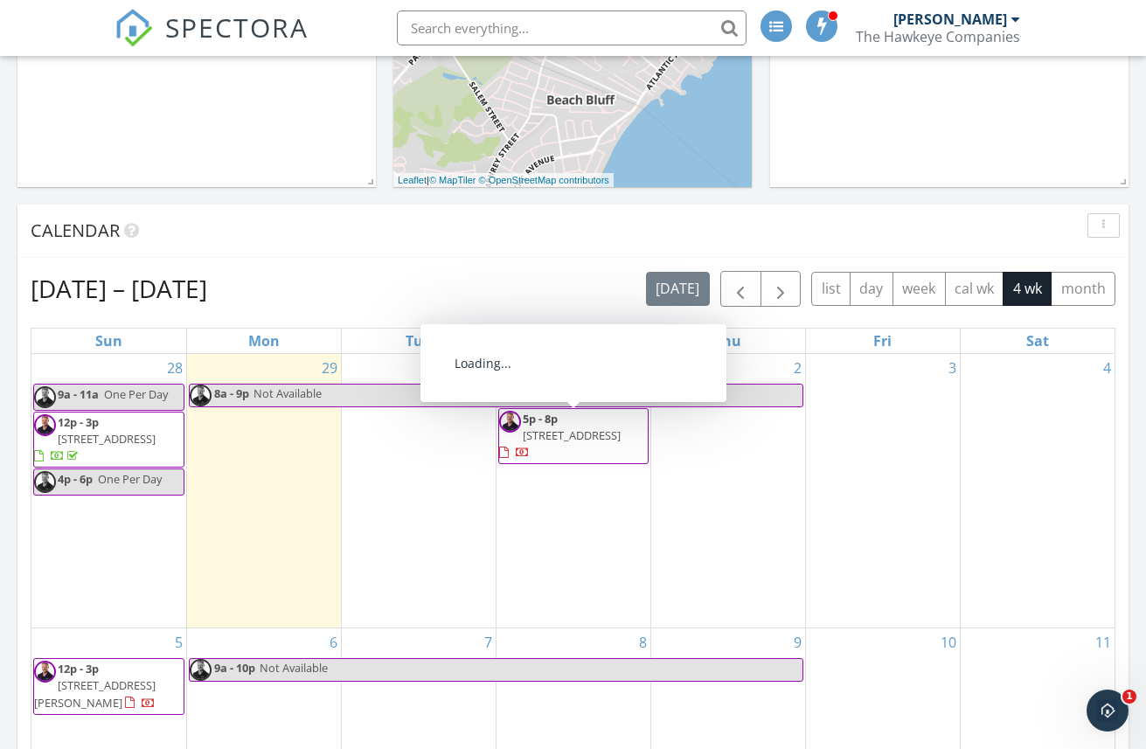
click at [571, 432] on span "[STREET_ADDRESS]" at bounding box center [572, 435] width 98 height 16
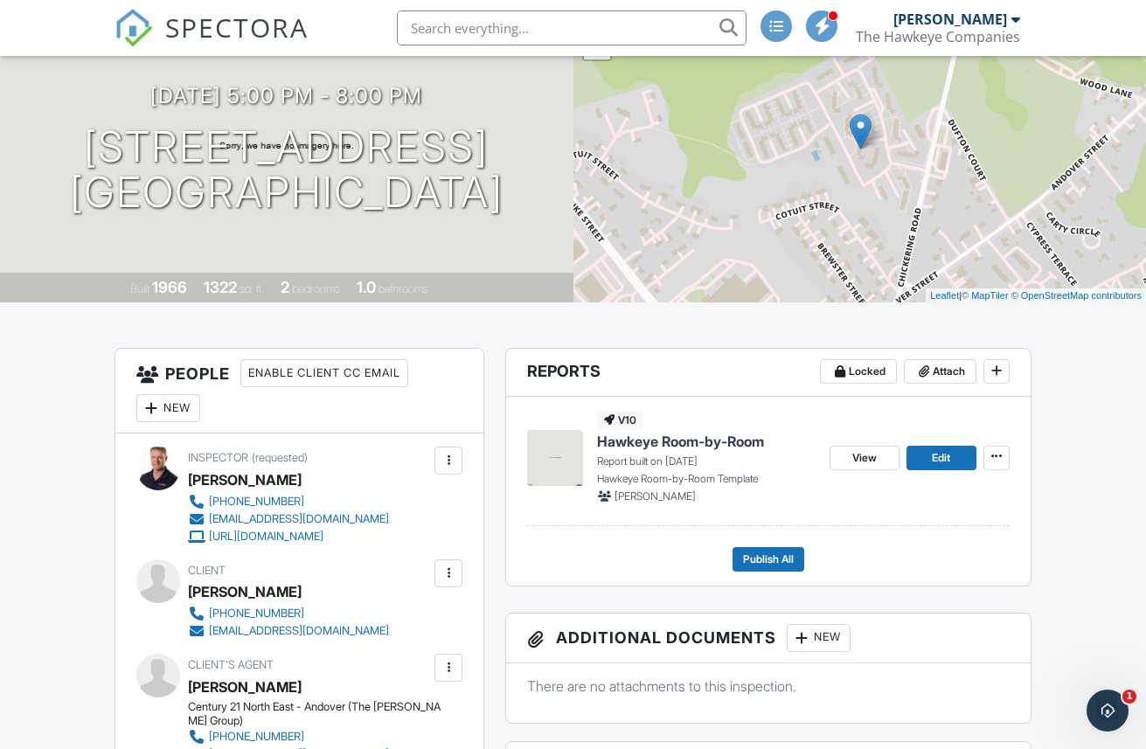
click at [641, 442] on span "Hawkeye Room-by-Room" at bounding box center [680, 441] width 167 height 19
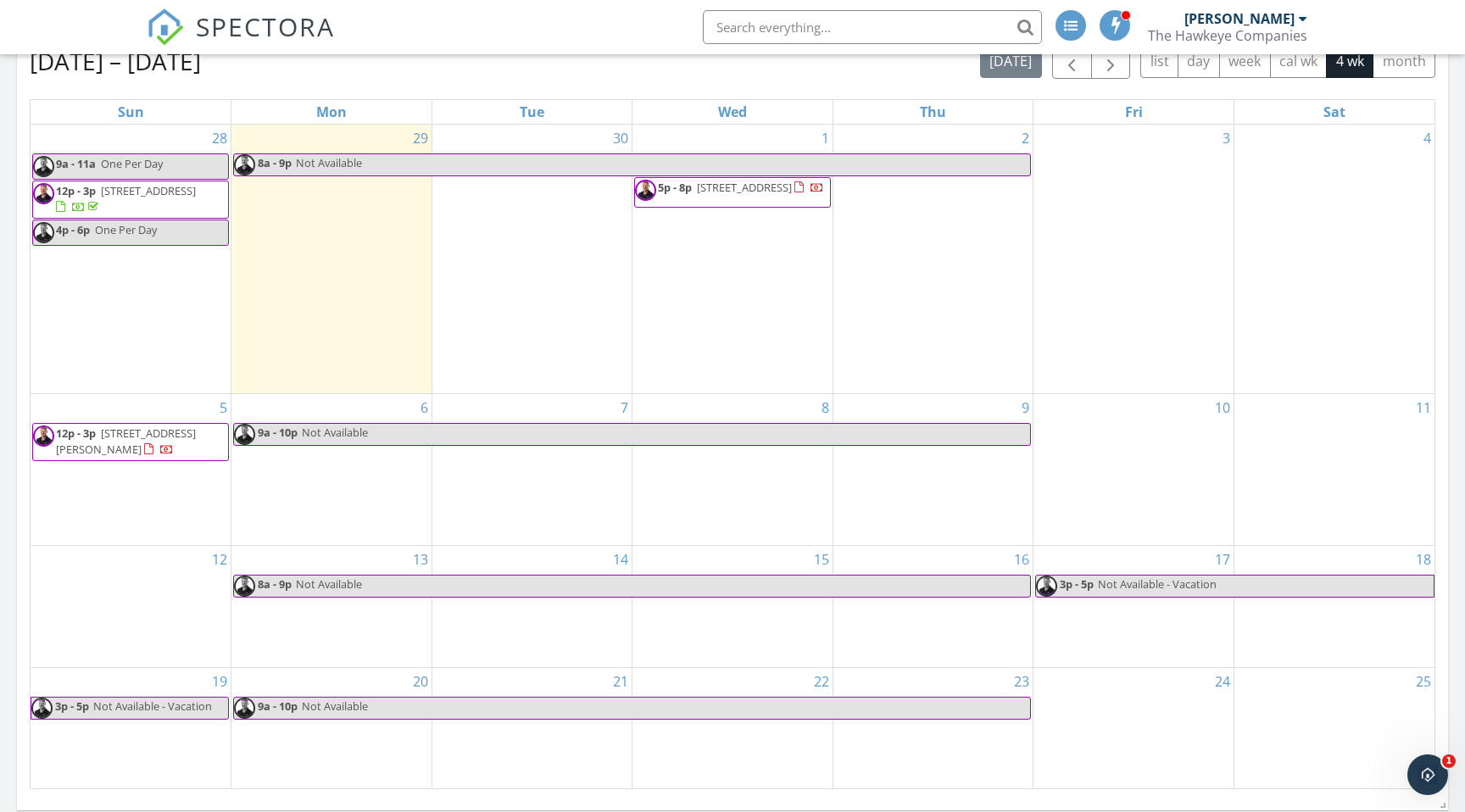
scroll to position [723, 0]
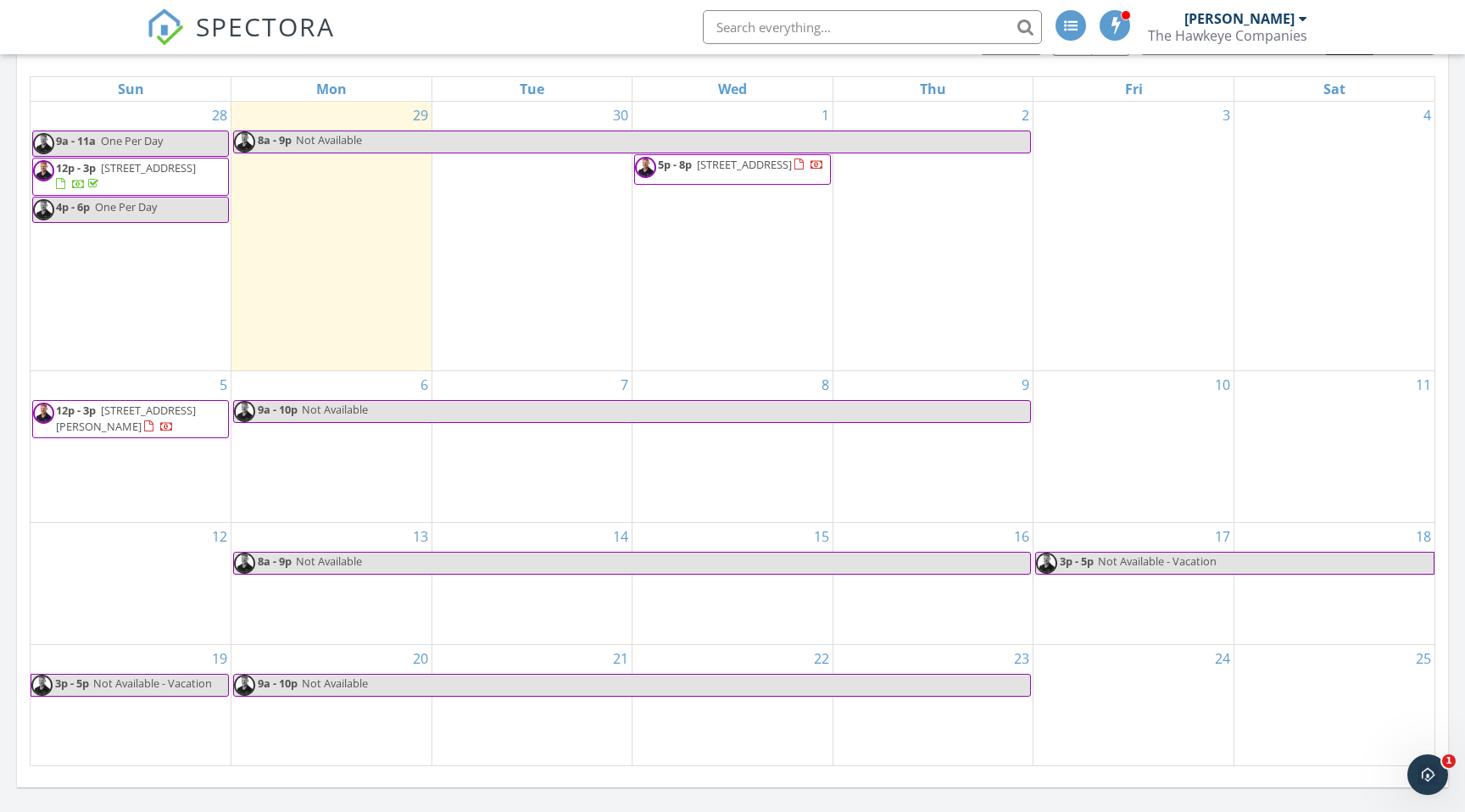
click at [117, 420] on span "[STREET_ADDRESS][PERSON_NAME]" at bounding box center [126, 418] width 140 height 31
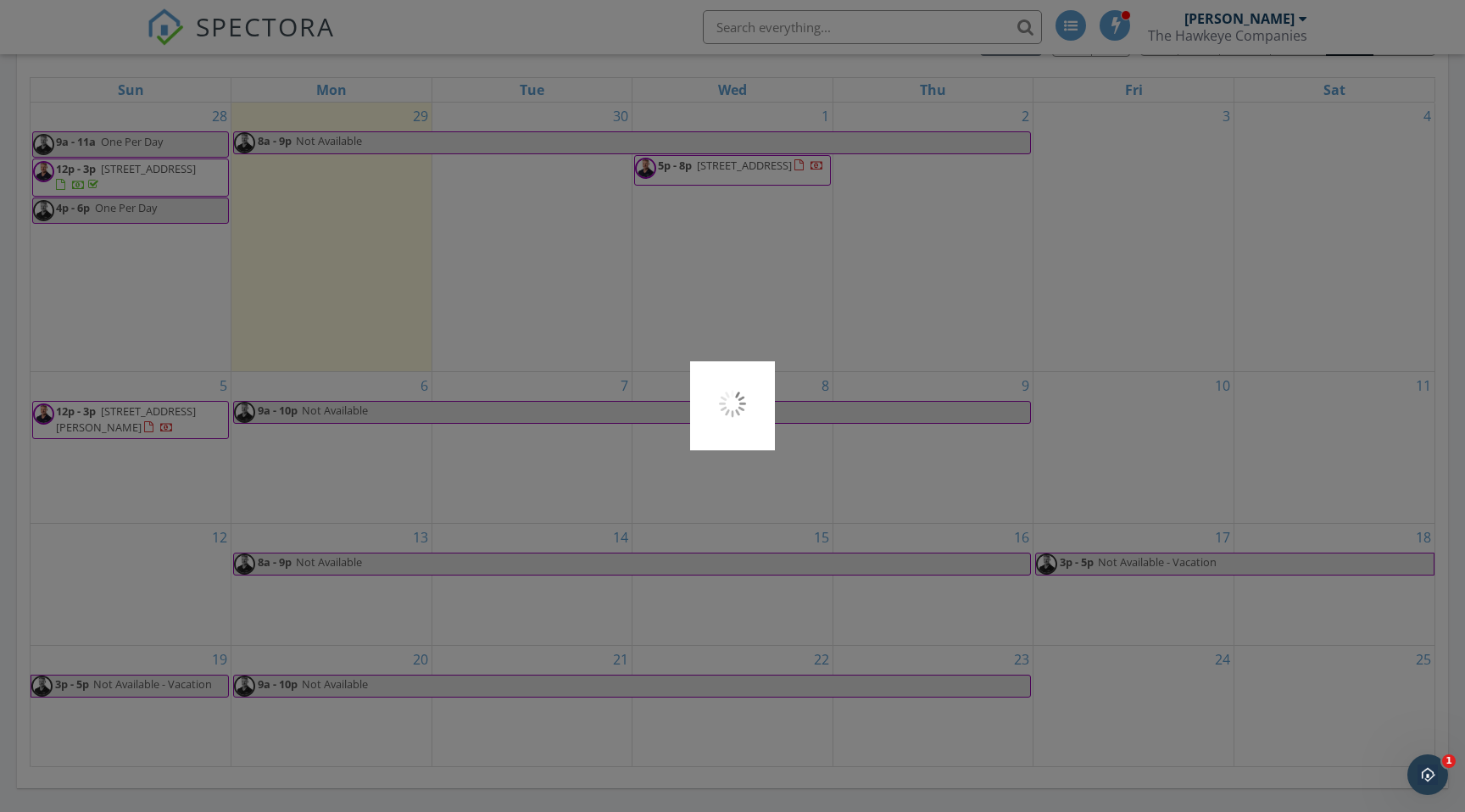
scroll to position [723, 0]
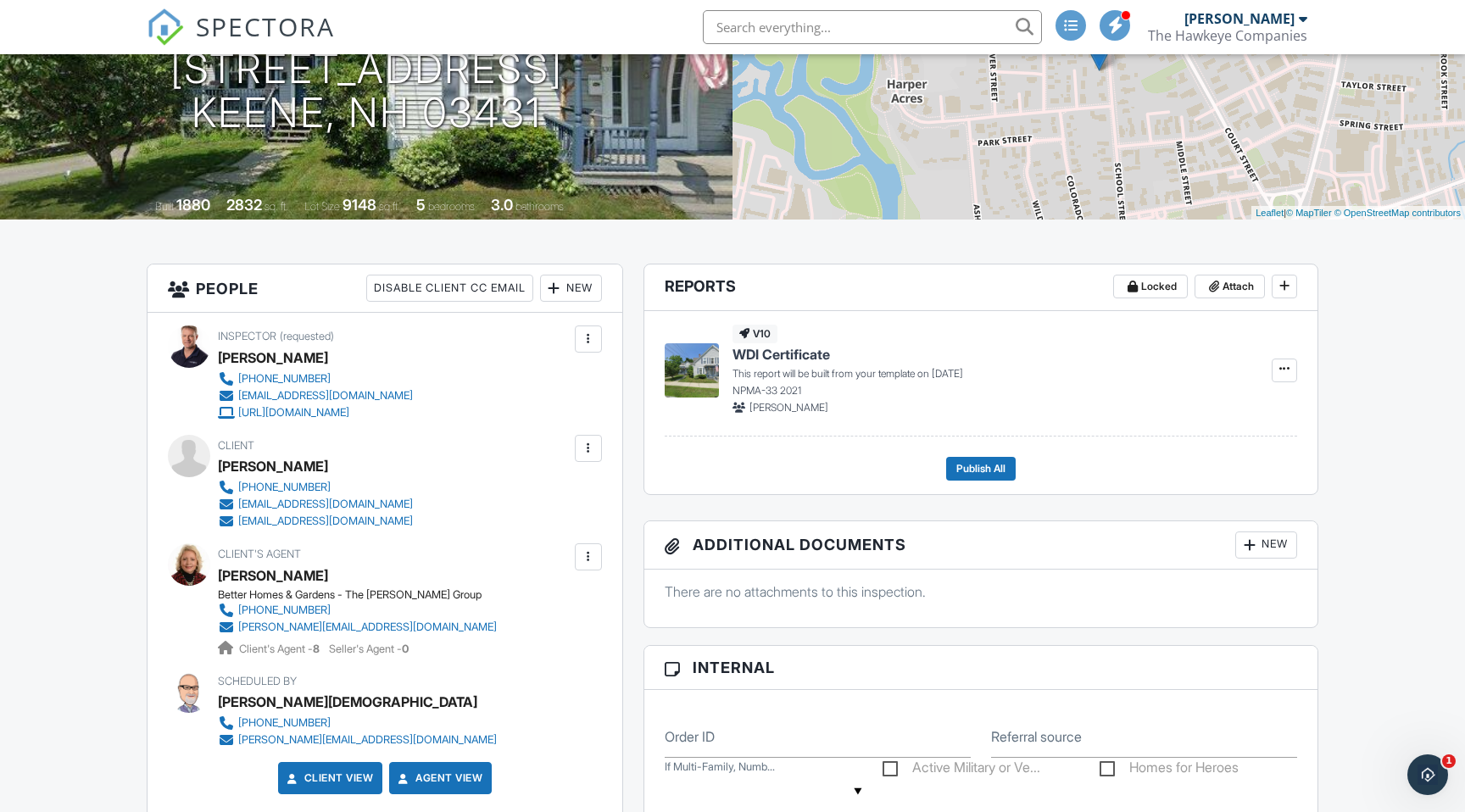
scroll to position [231, 0]
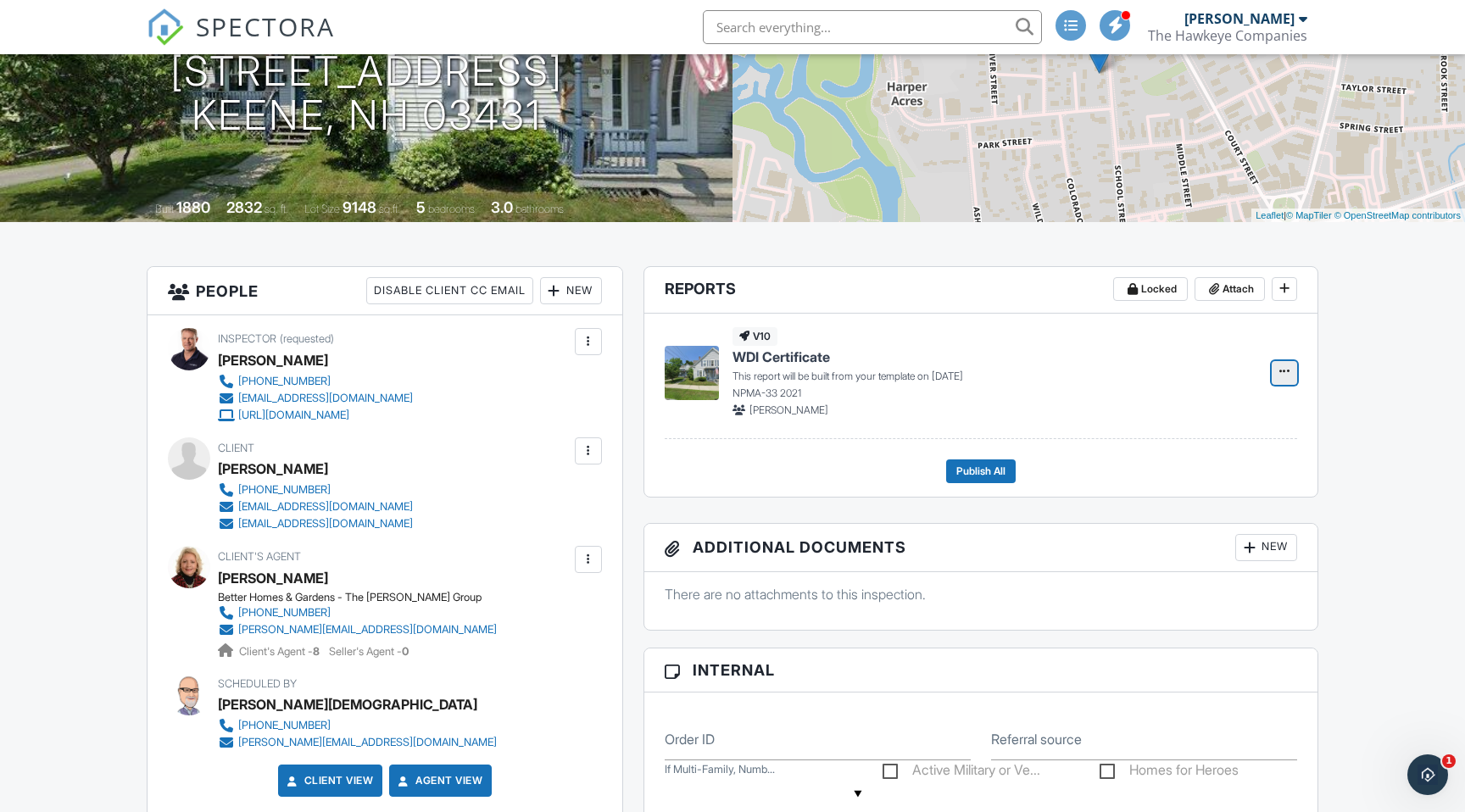
click at [1282, 375] on icon at bounding box center [1285, 372] width 10 height 12
click at [1128, 360] on h4 "WDI Certificate" at bounding box center [992, 356] width 519 height 18
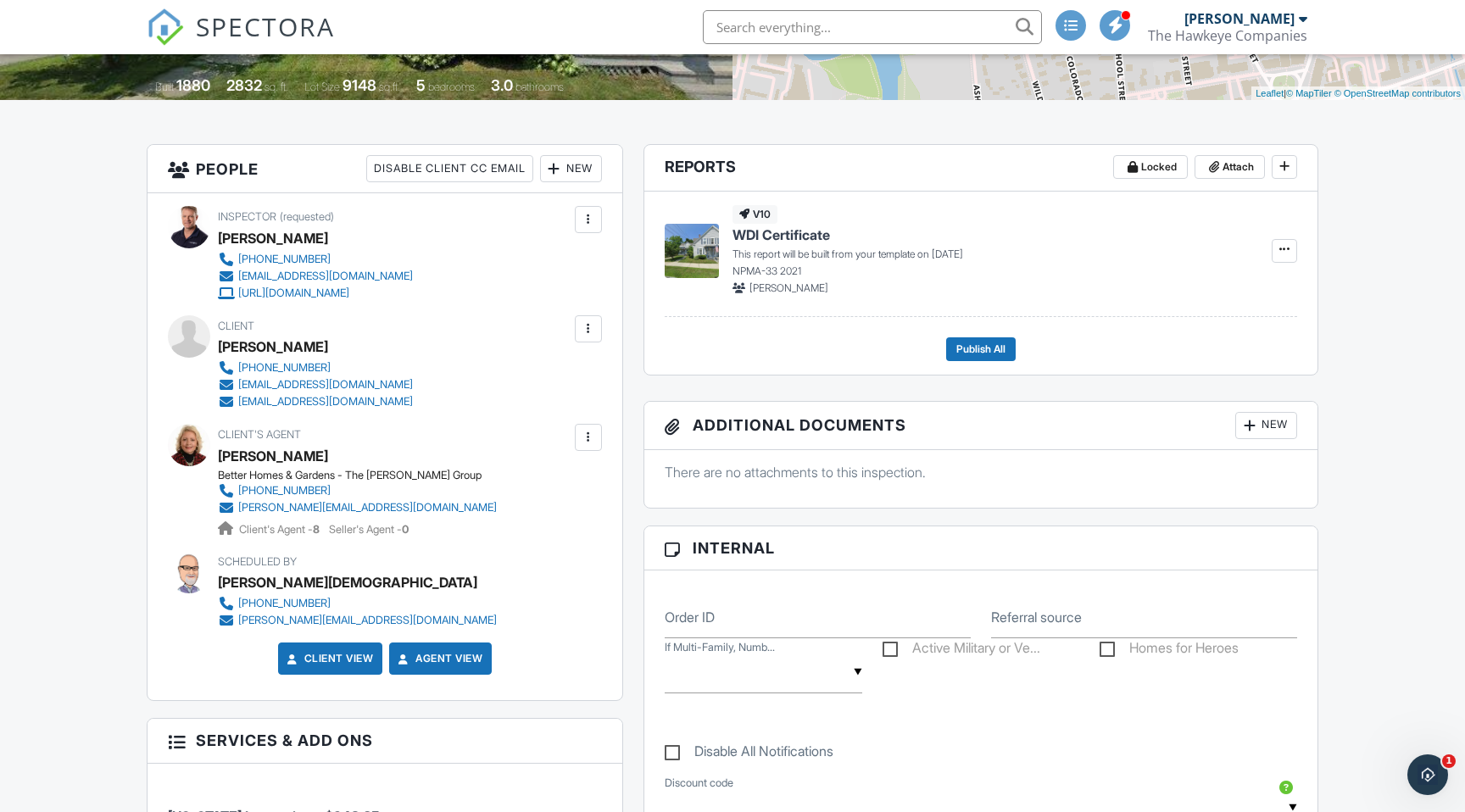
scroll to position [352, 0]
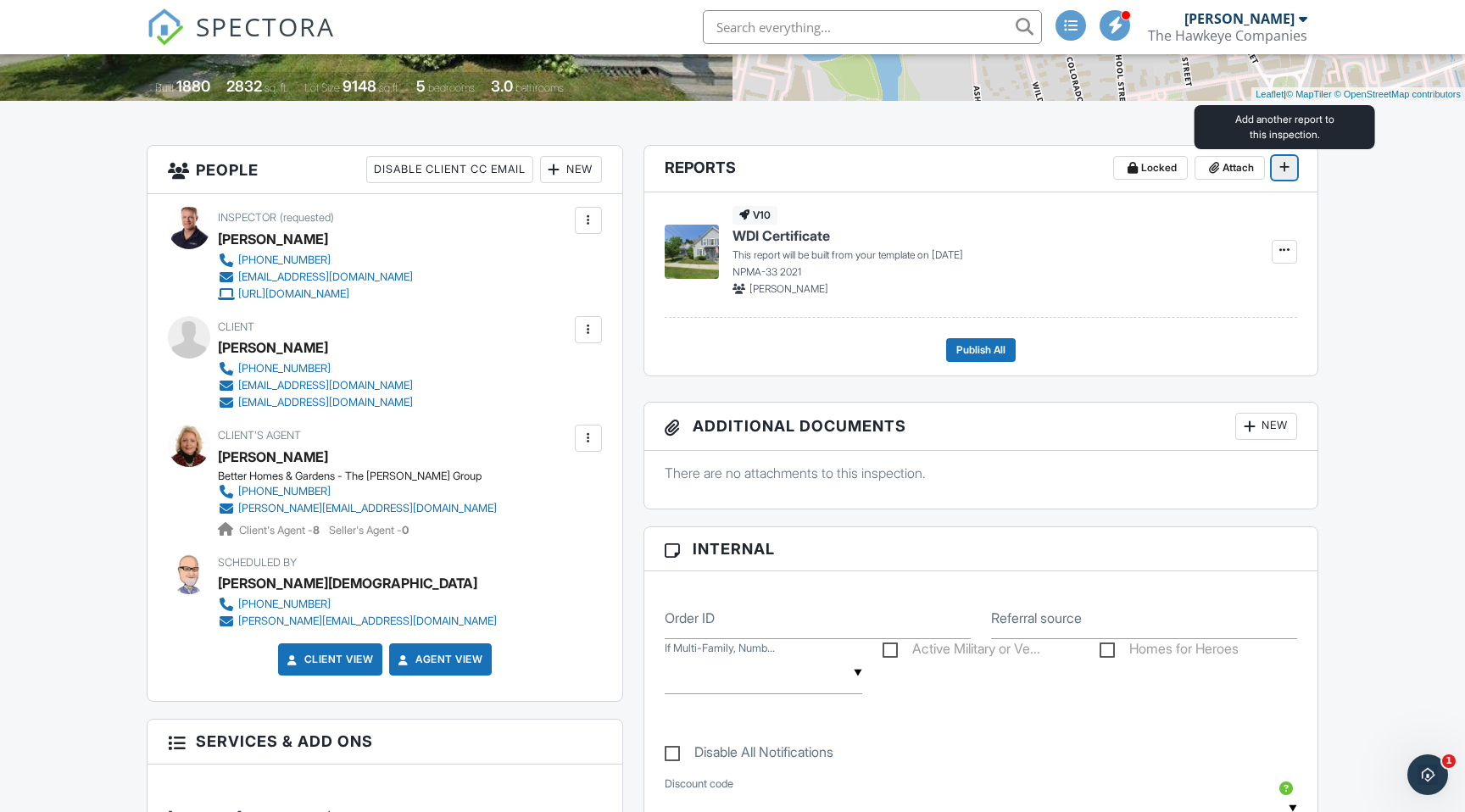
click at [1284, 167] on icon at bounding box center [1285, 167] width 10 height 12
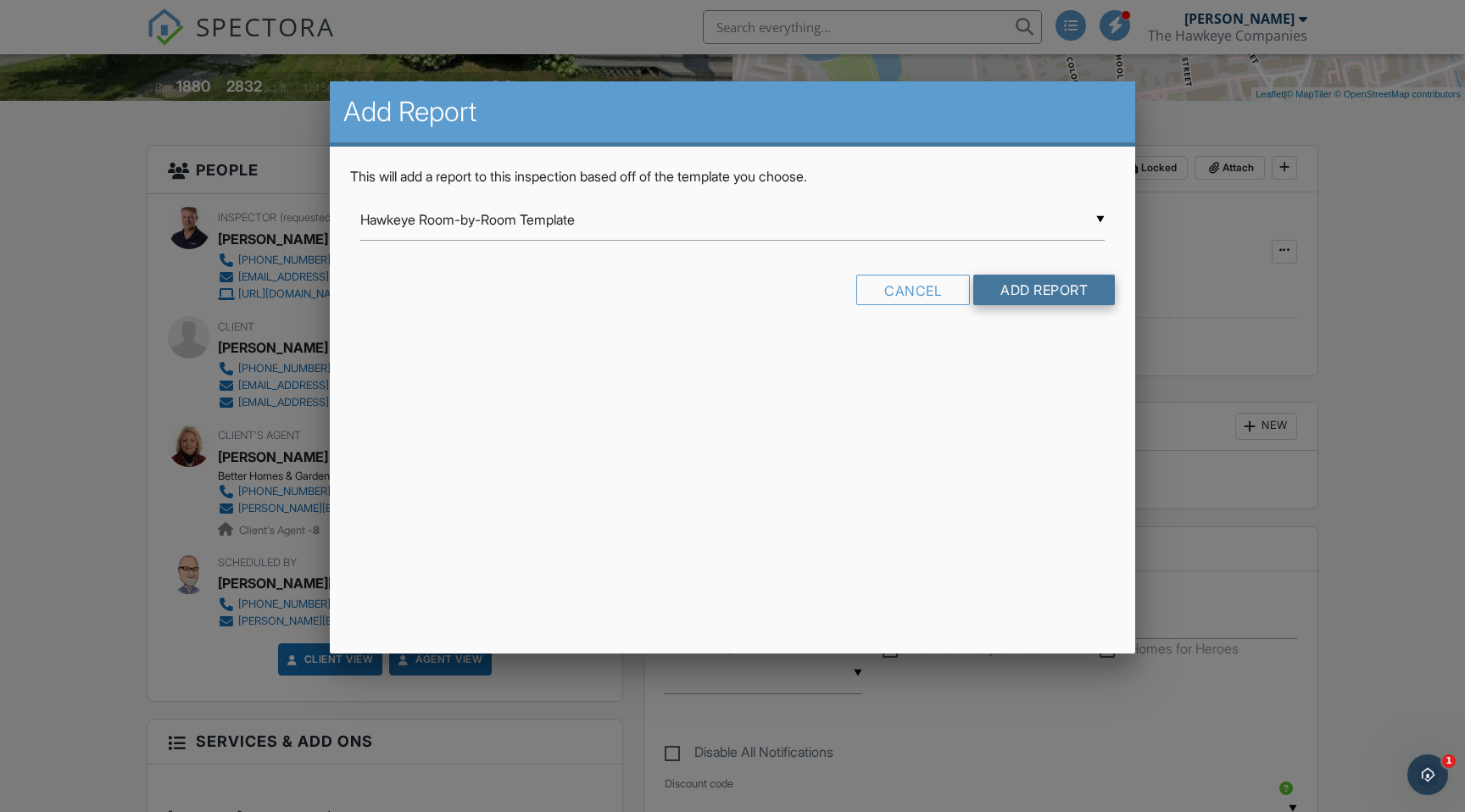
click at [1061, 292] on input "Add Report" at bounding box center [1044, 289] width 142 height 30
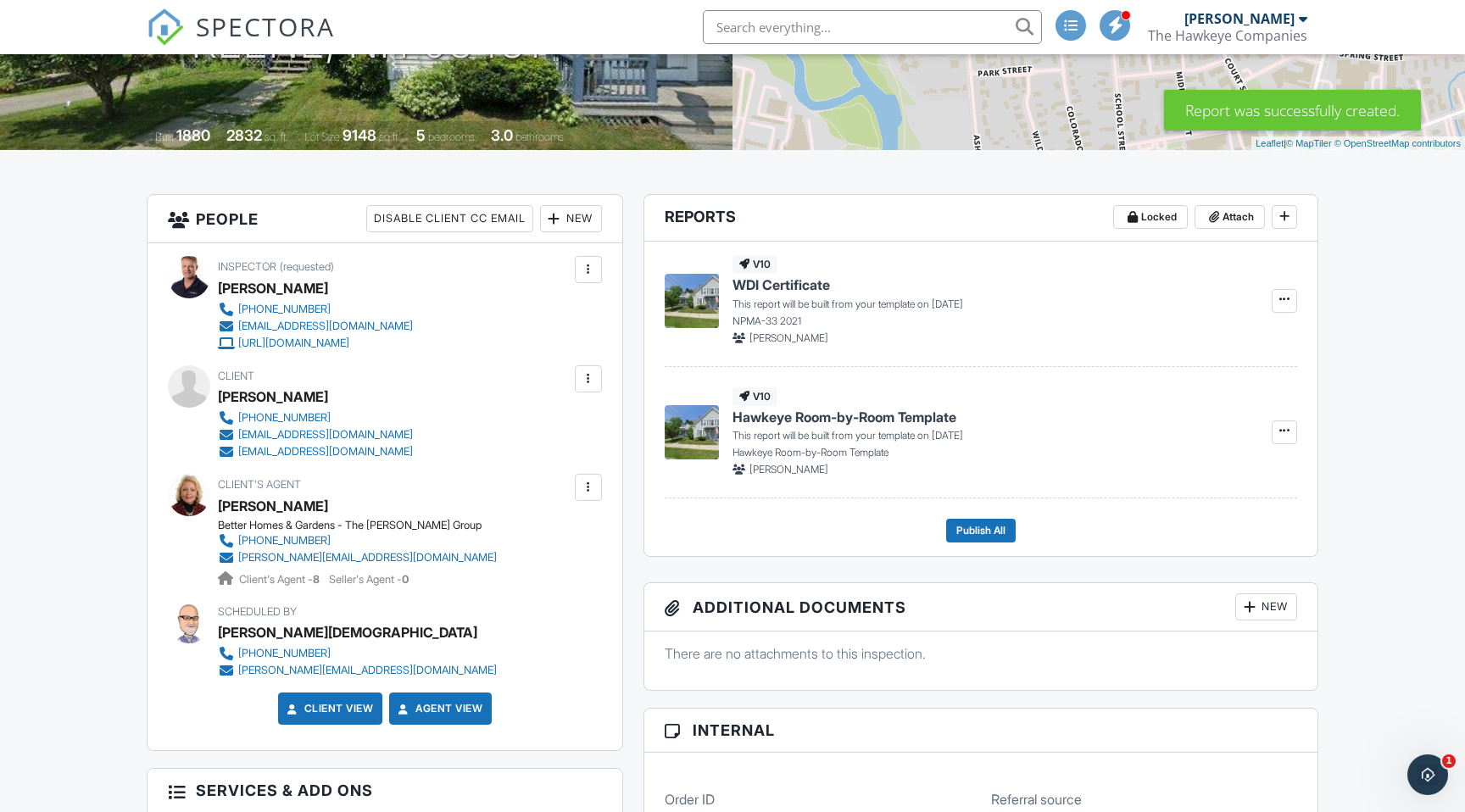
scroll to position [304, 0]
click at [1286, 433] on icon at bounding box center [1285, 430] width 10 height 12
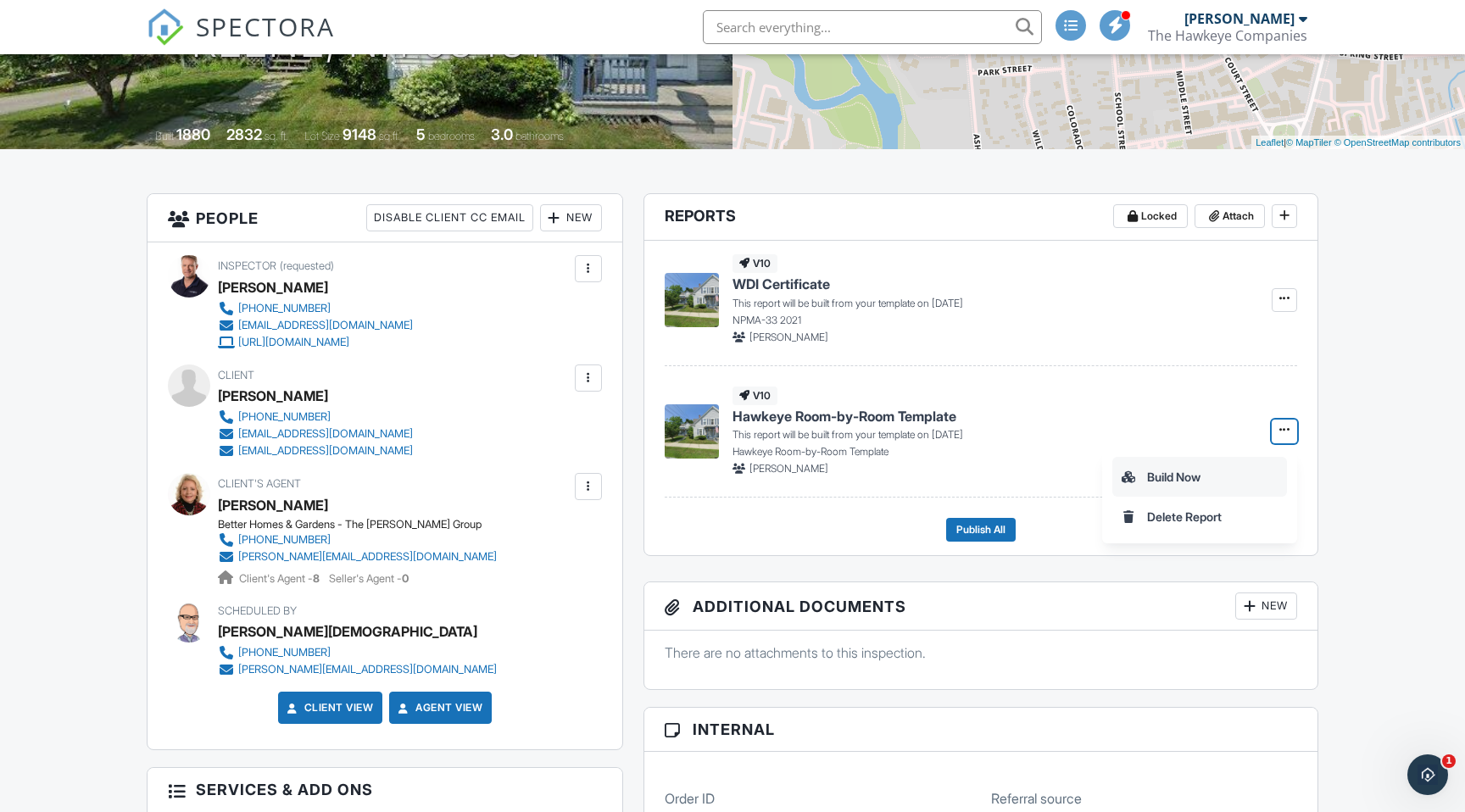
click at [1167, 475] on input "Build Now" at bounding box center [1199, 476] width 173 height 38
click at [1285, 438] on span at bounding box center [1284, 429] width 16 height 16
click at [1196, 521] on input "Delete Report" at bounding box center [1199, 516] width 173 height 38
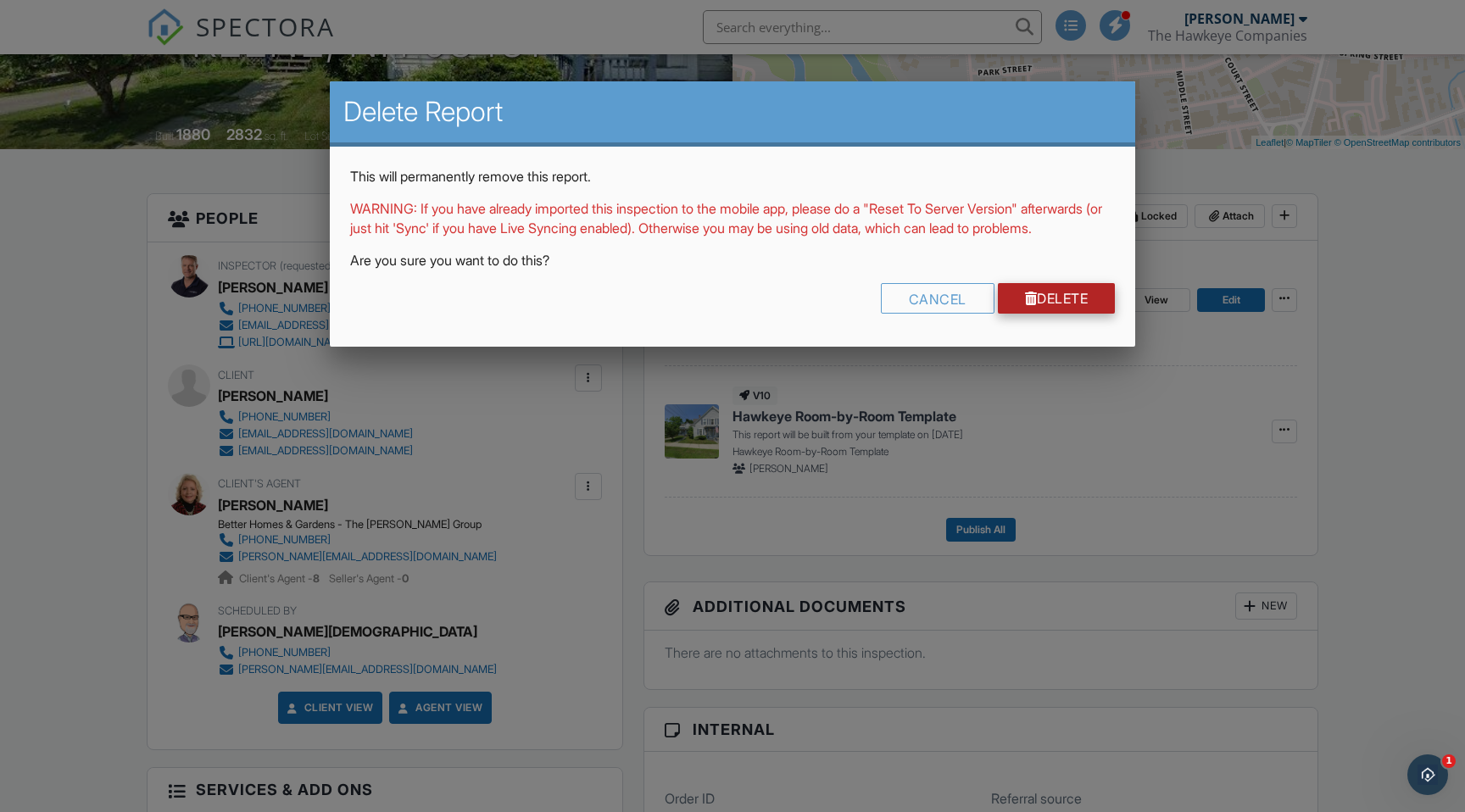
click at [1077, 313] on link "Delete" at bounding box center [1057, 298] width 117 height 30
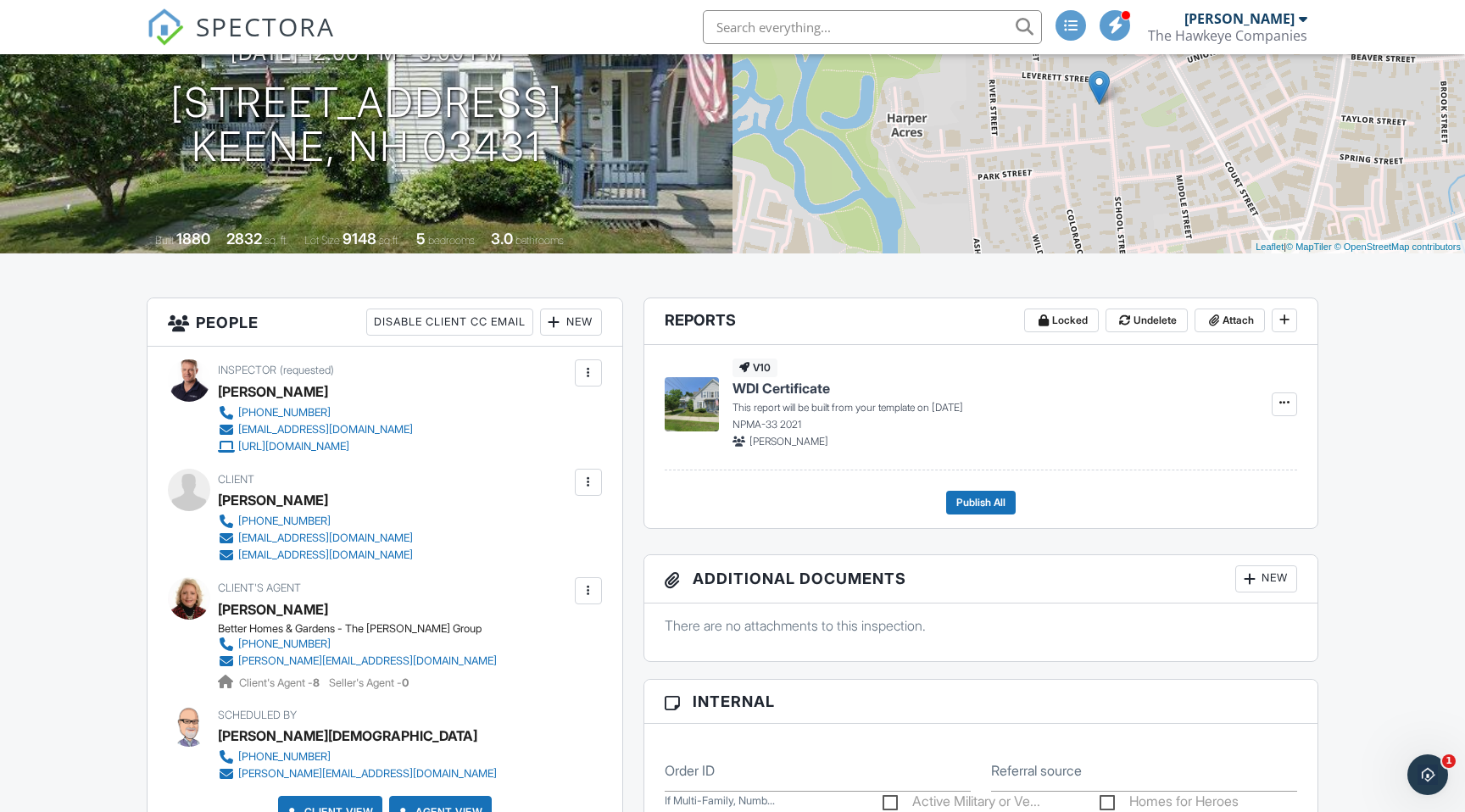
scroll to position [198, 0]
click at [1287, 405] on icon at bounding box center [1285, 404] width 10 height 12
click at [1171, 451] on input "Build Now" at bounding box center [1199, 450] width 173 height 38
click at [765, 387] on span "WDI Certificate" at bounding box center [781, 389] width 97 height 18
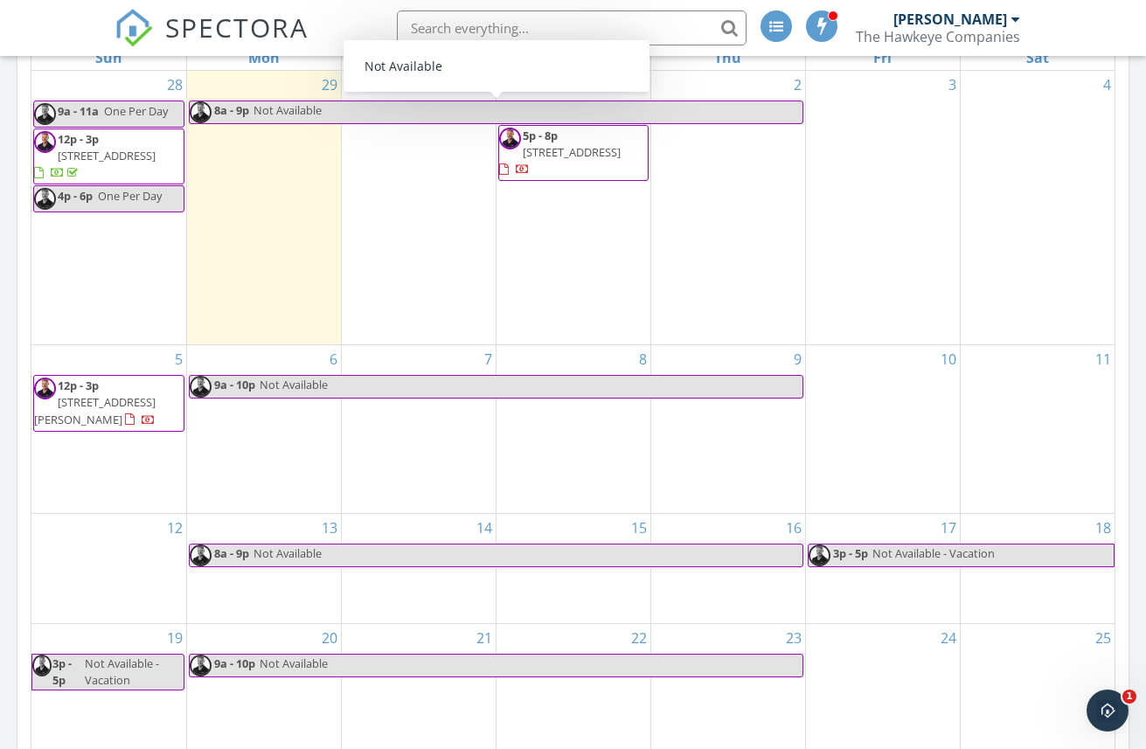
scroll to position [790, 0]
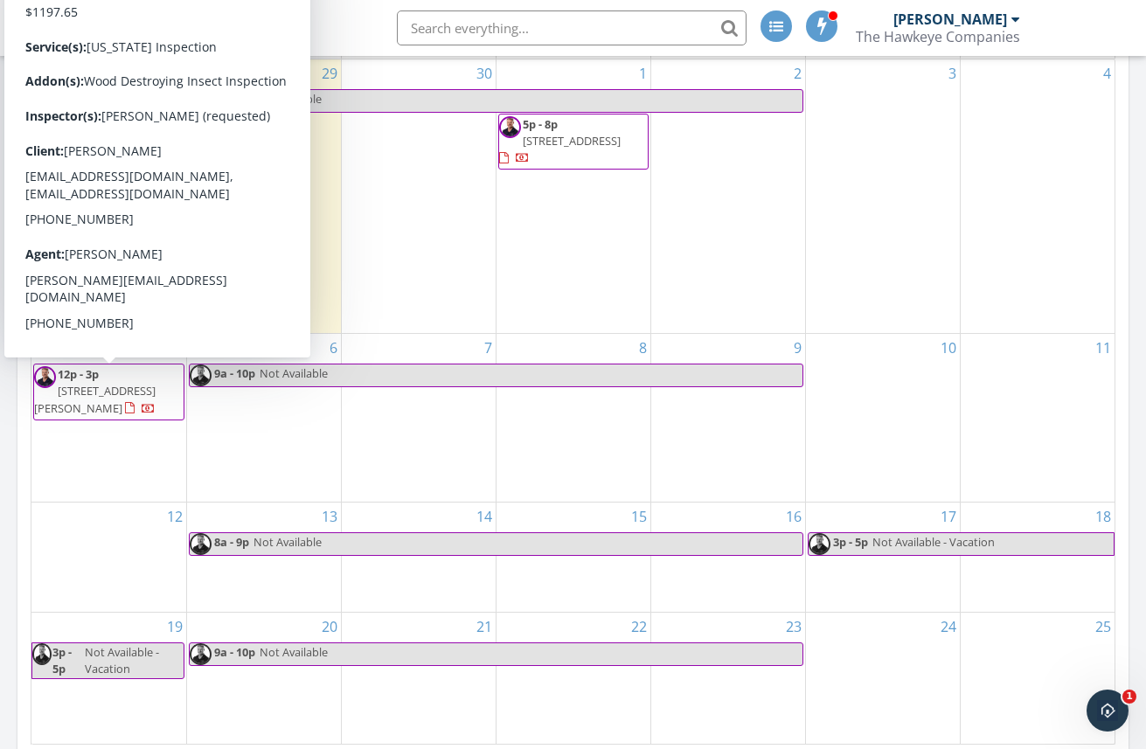
click at [104, 391] on span "128-130 School Street, Keene 03431" at bounding box center [94, 399] width 121 height 32
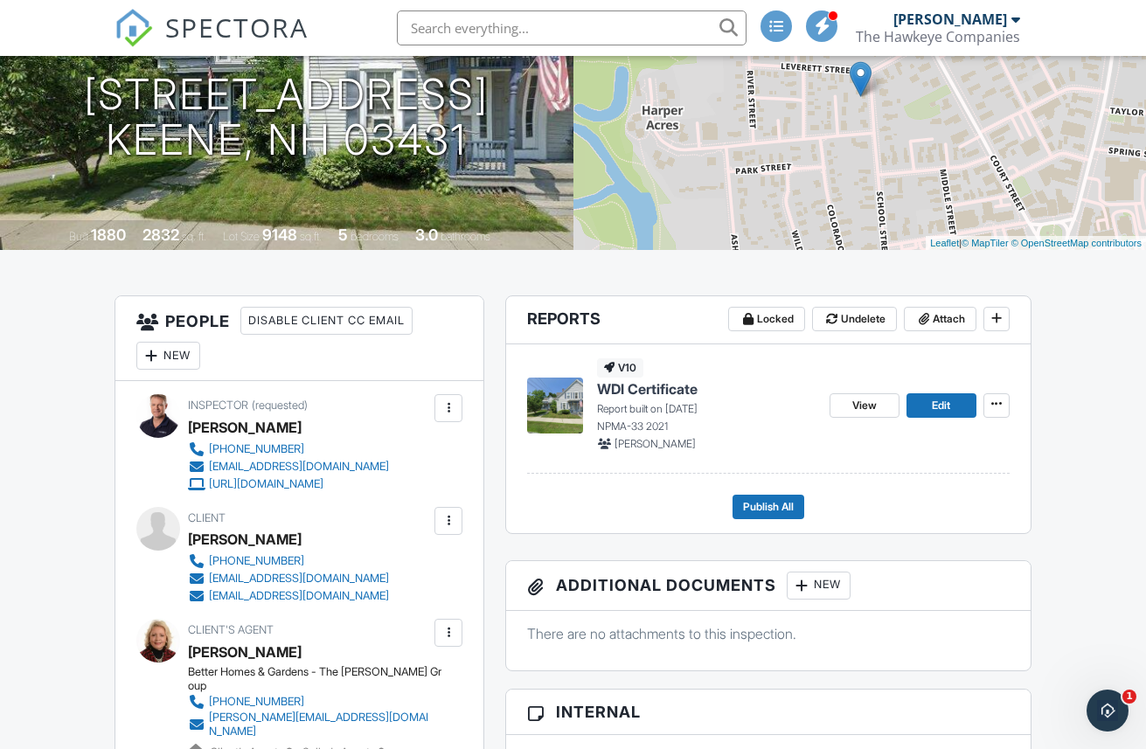
scroll to position [212, 0]
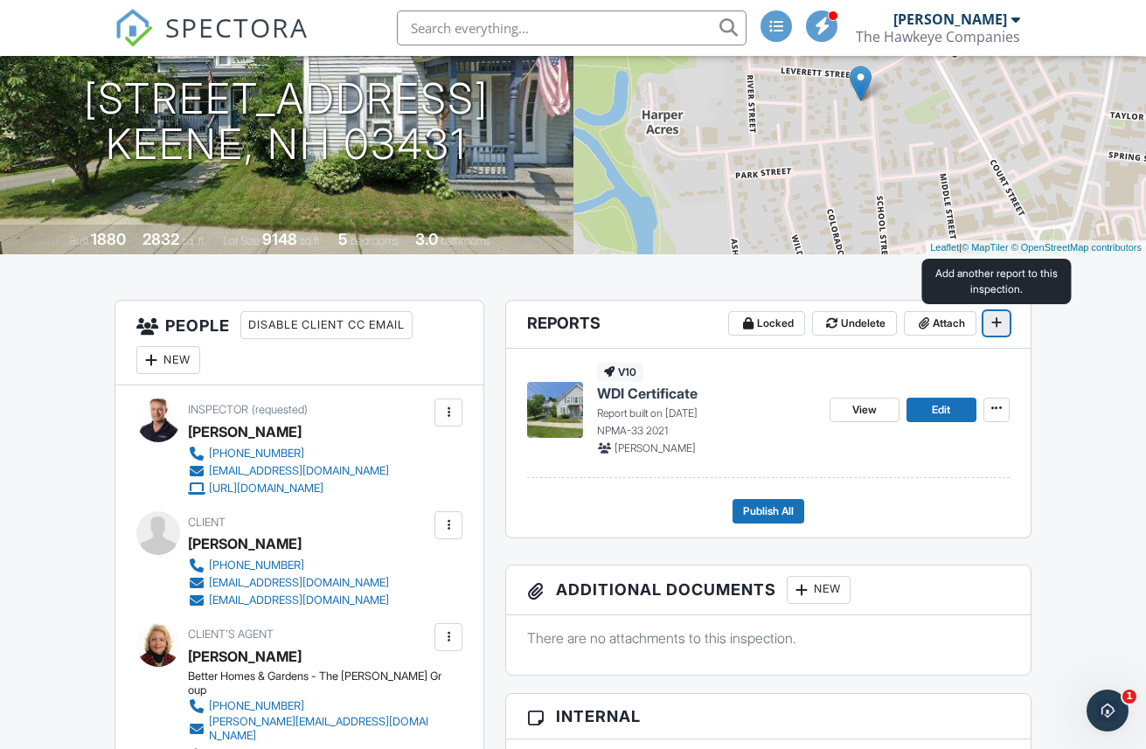
click at [1001, 322] on icon at bounding box center [996, 322] width 10 height 12
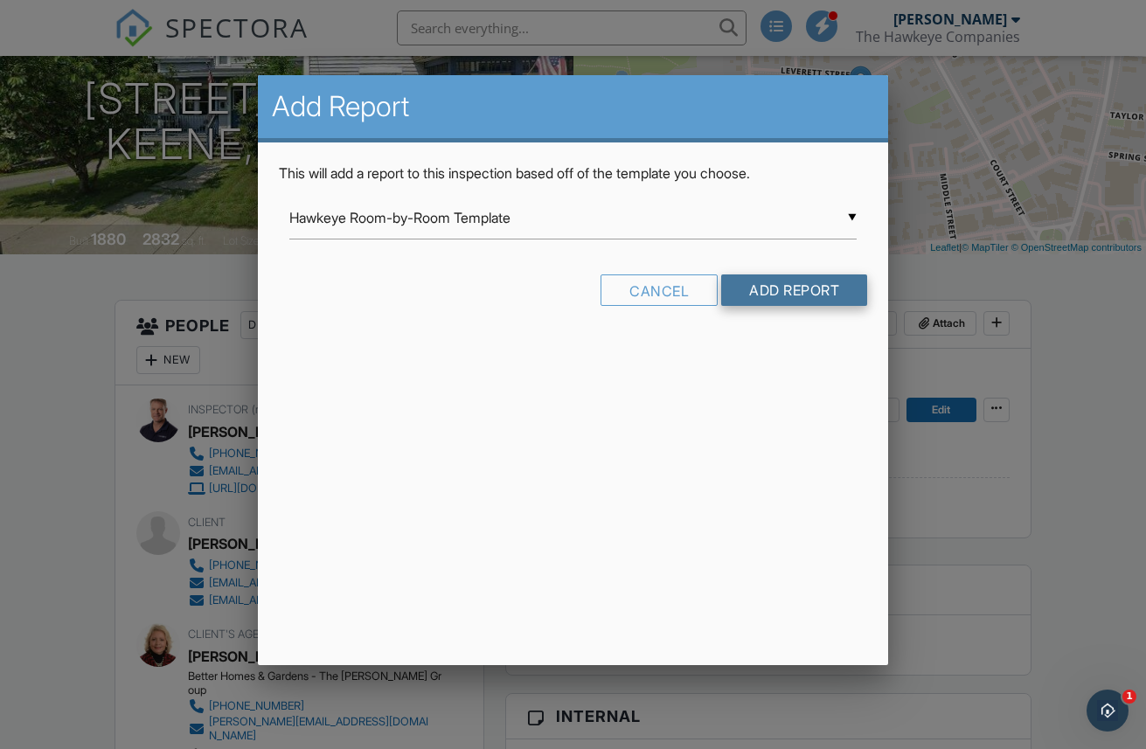
click at [780, 298] on input "Add Report" at bounding box center [794, 289] width 146 height 31
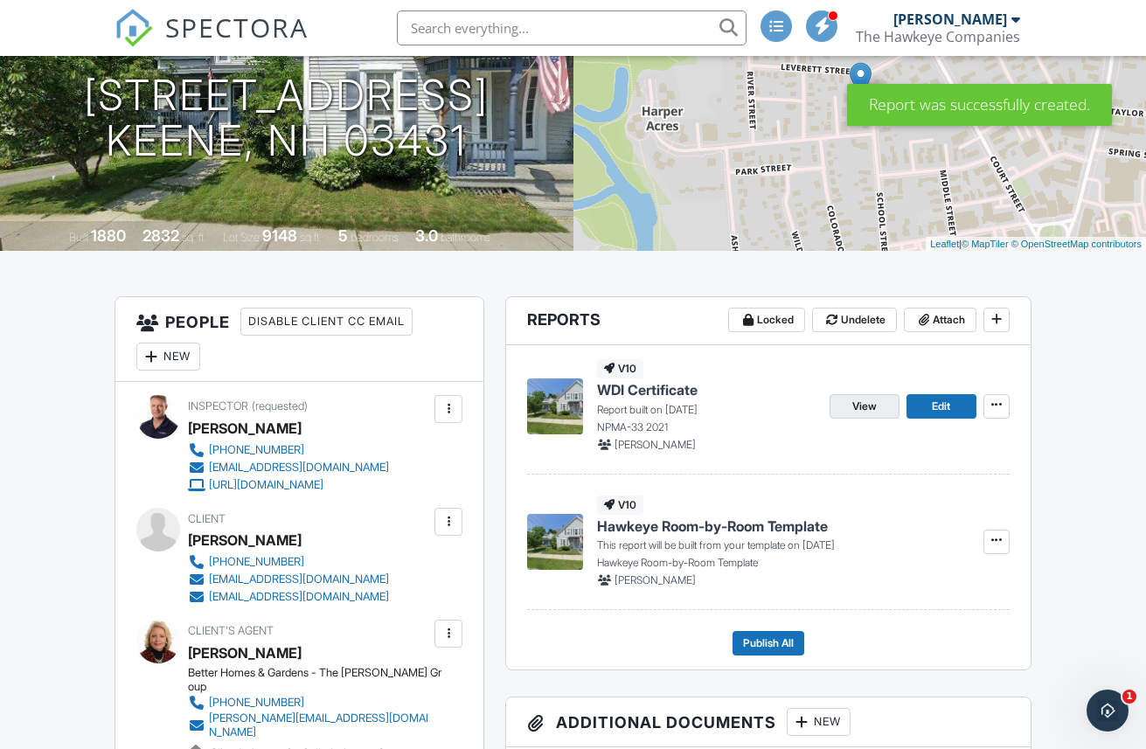
scroll to position [217, 0]
click at [994, 542] on icon at bounding box center [996, 539] width 10 height 12
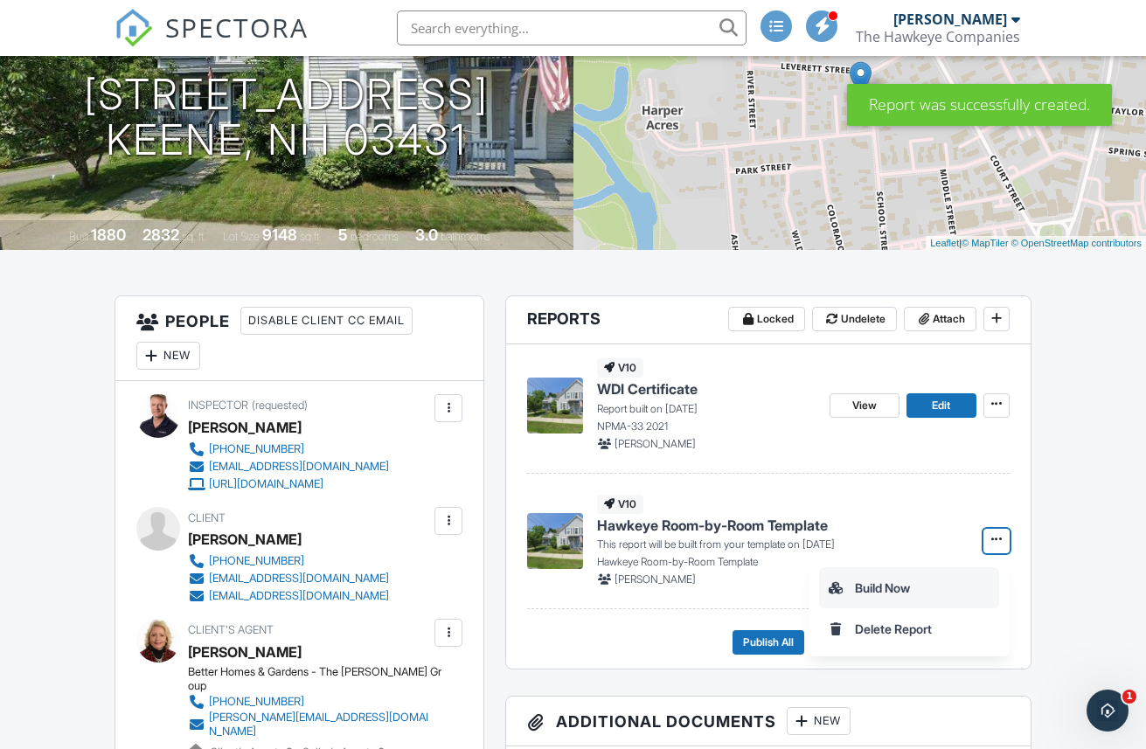
click at [886, 586] on input "Build Now" at bounding box center [909, 587] width 178 height 39
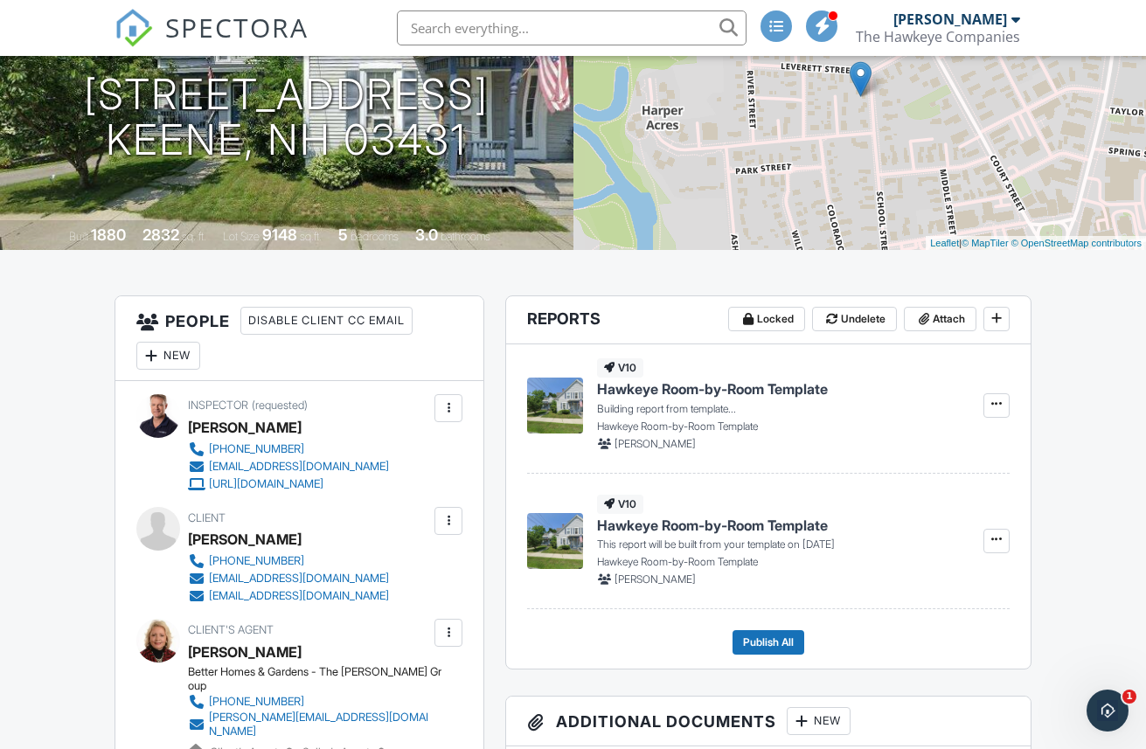
click at [681, 389] on span "Hawkeye Room-by-Room Template" at bounding box center [712, 388] width 231 height 19
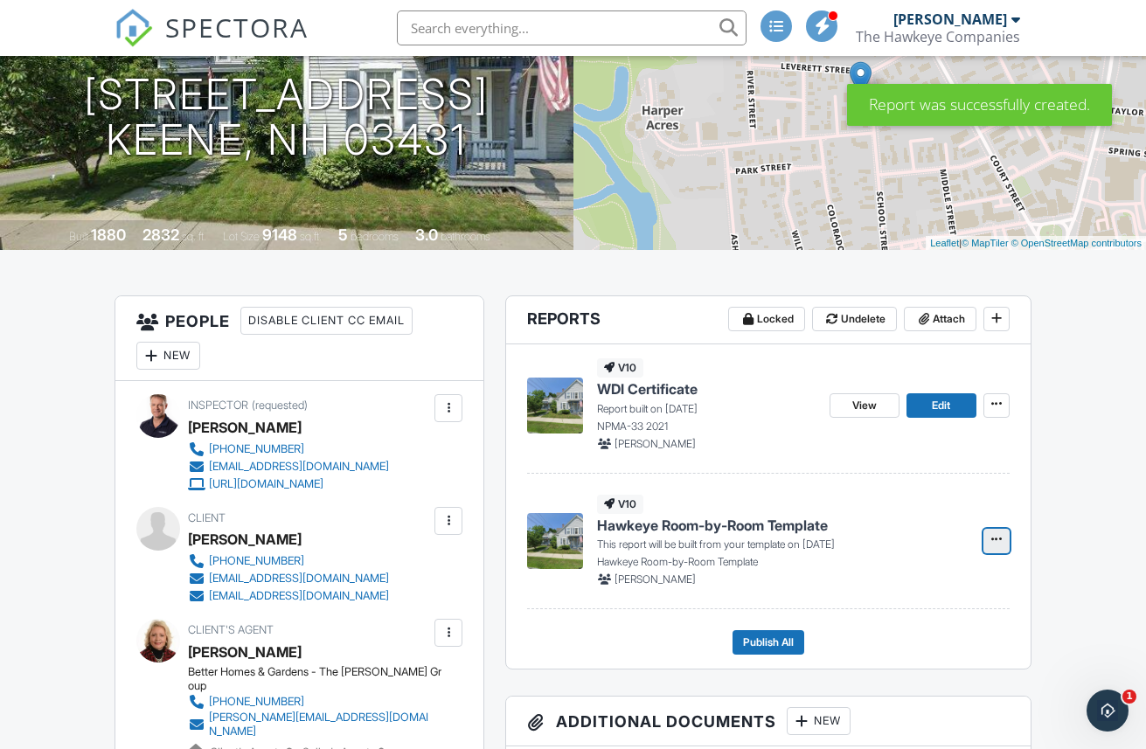
click at [994, 544] on icon at bounding box center [996, 539] width 10 height 12
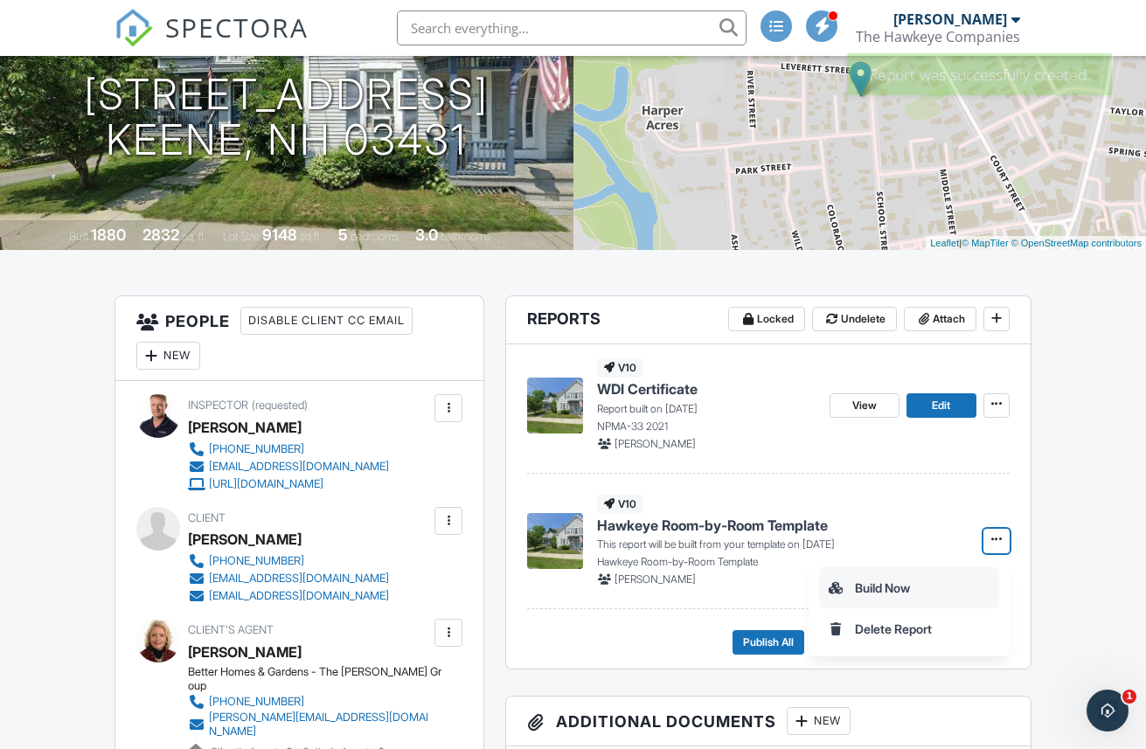
click at [877, 589] on input "Build Now" at bounding box center [909, 587] width 178 height 39
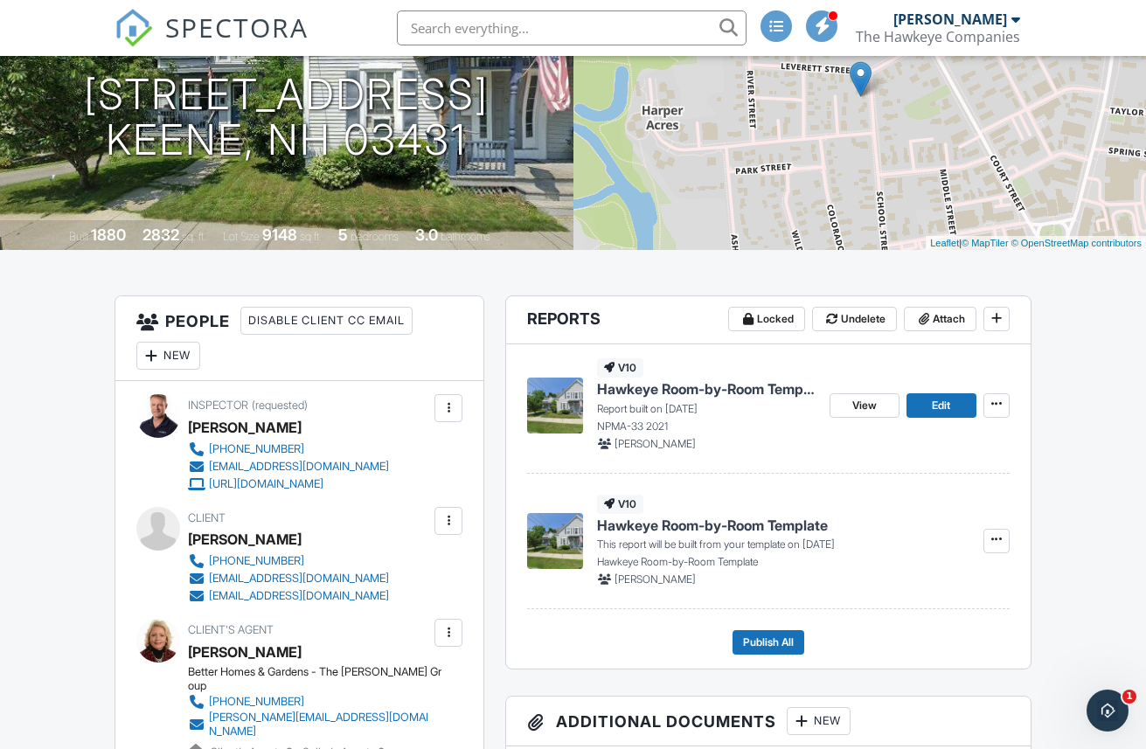
click at [731, 392] on span "Hawkeye Room-by-Room Template" at bounding box center [706, 388] width 218 height 19
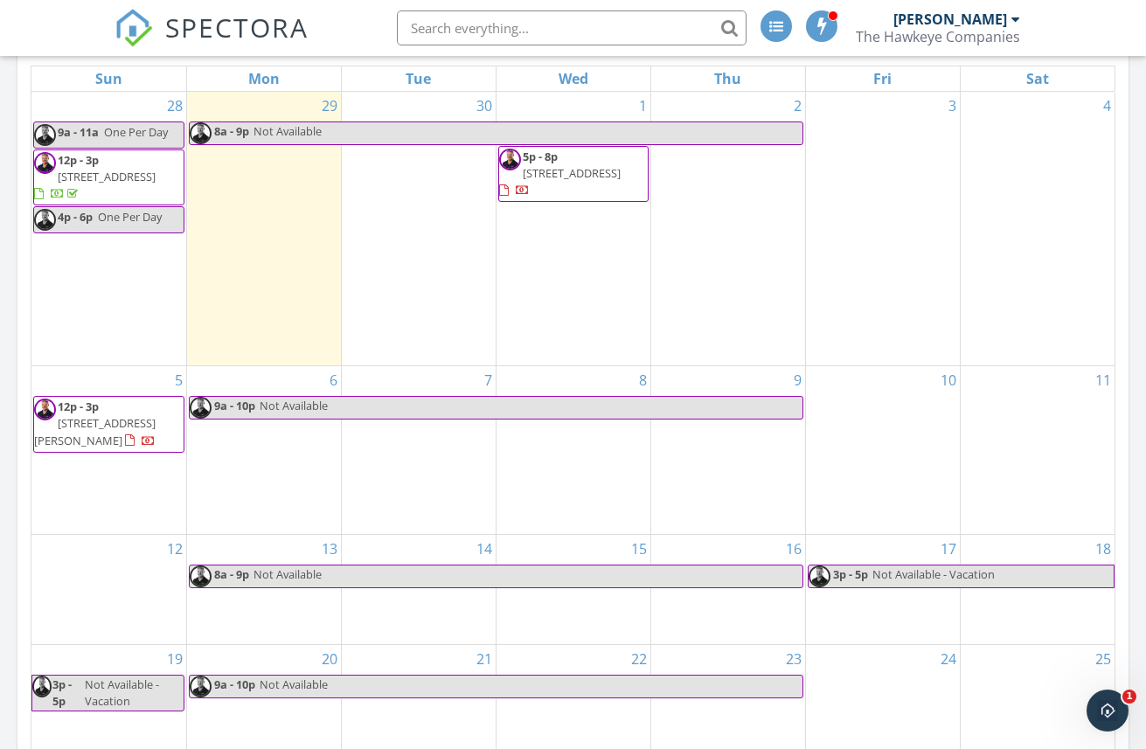
scroll to position [789, 0]
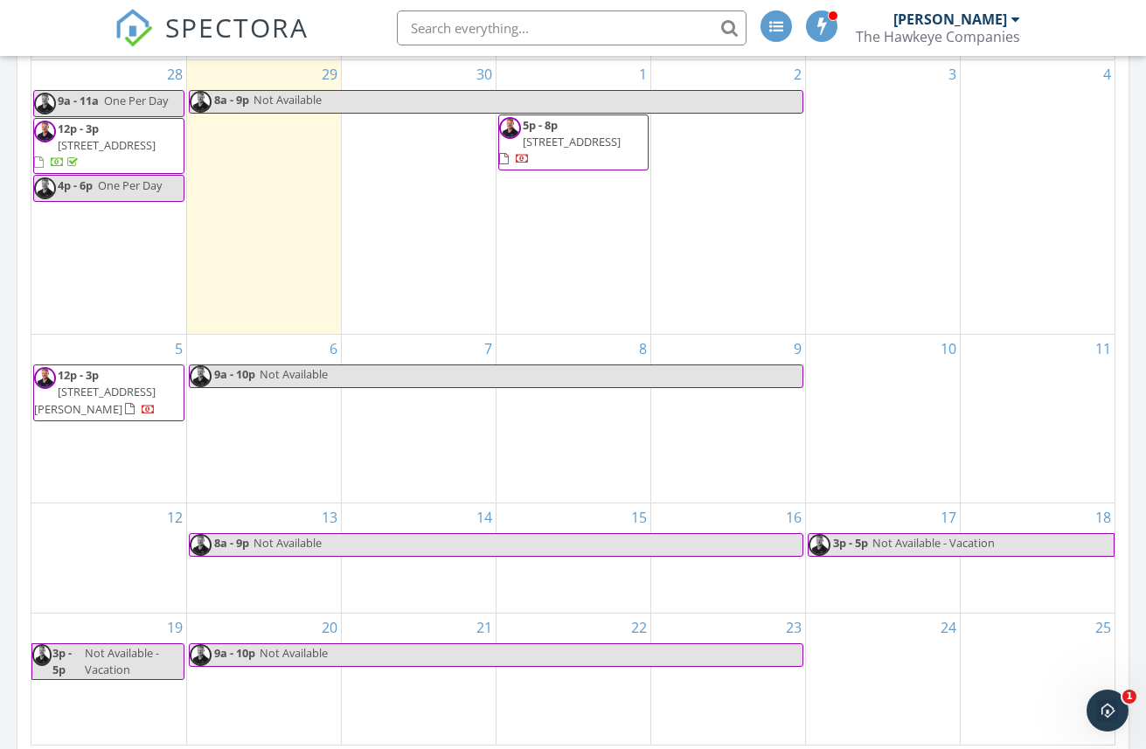
click at [119, 395] on span "[STREET_ADDRESS][PERSON_NAME]" at bounding box center [94, 400] width 121 height 32
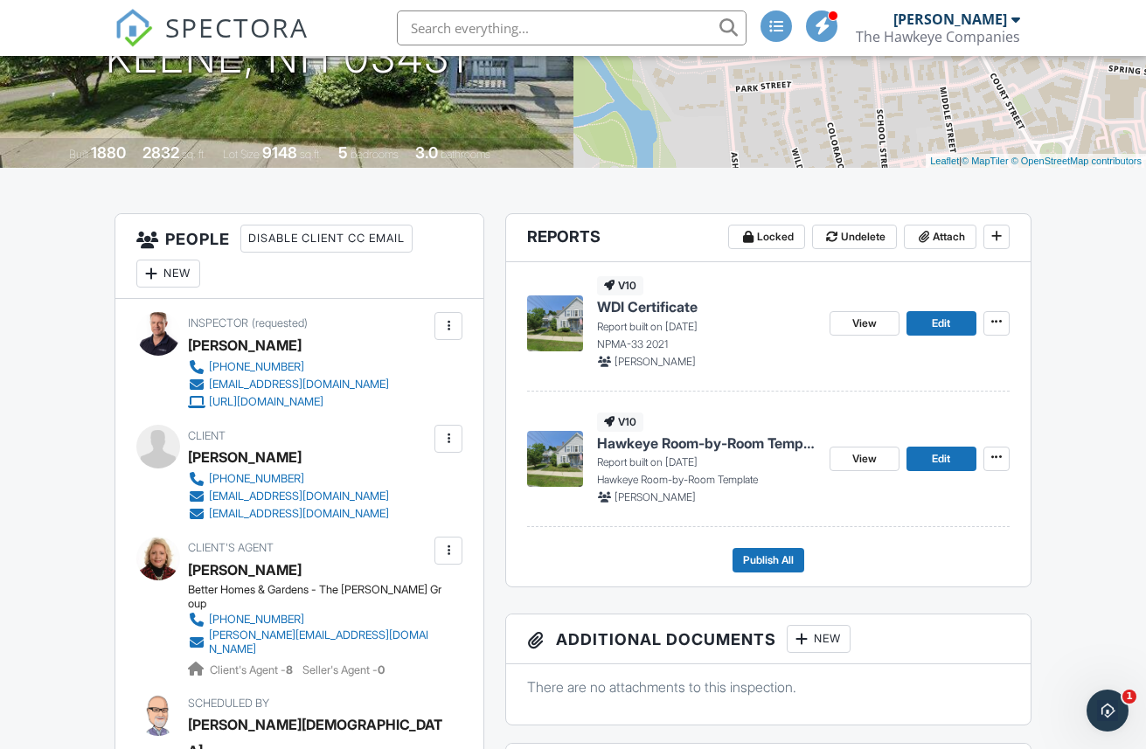
scroll to position [300, 0]
click at [703, 447] on span "Hawkeye Room-by-Room Template" at bounding box center [706, 442] width 218 height 19
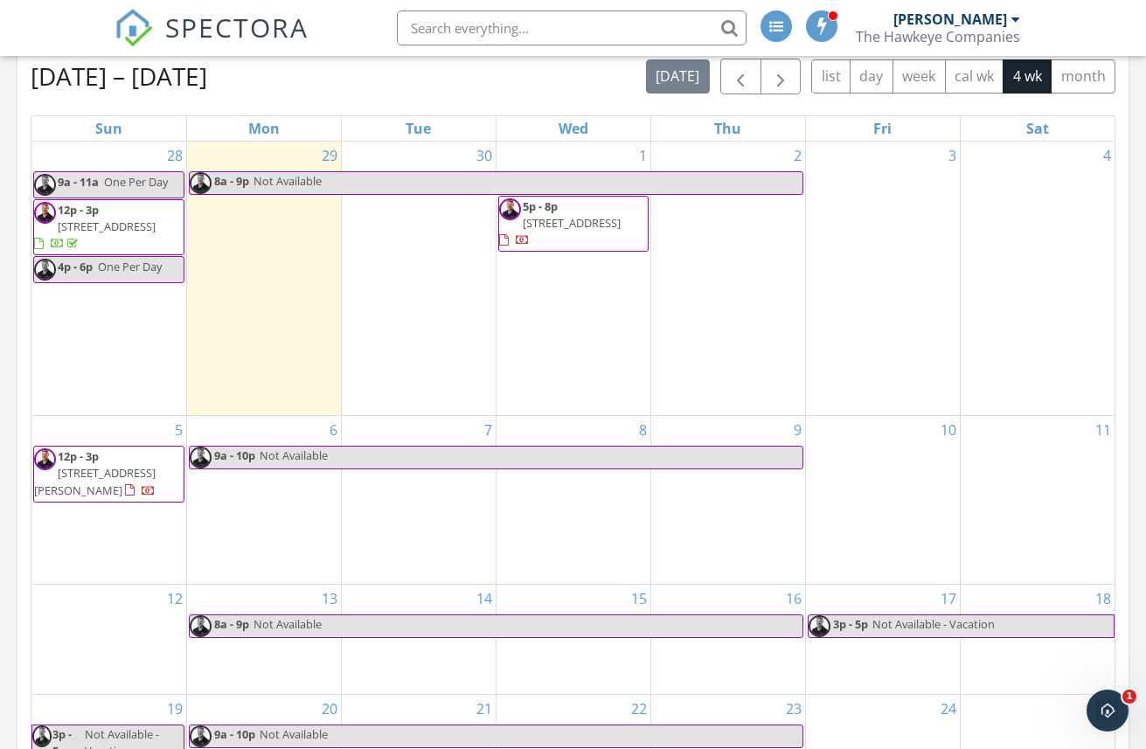
scroll to position [719, 0]
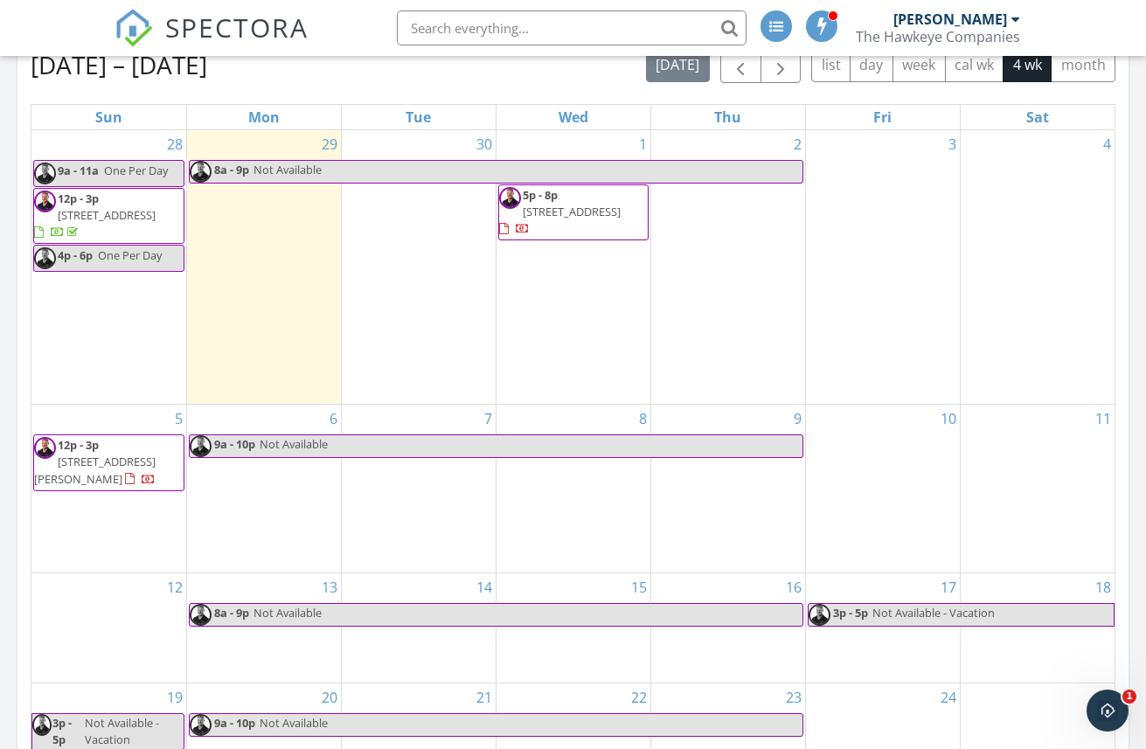
click at [572, 213] on span "13 Kingston St 13, North Andover 01845" at bounding box center [572, 212] width 98 height 16
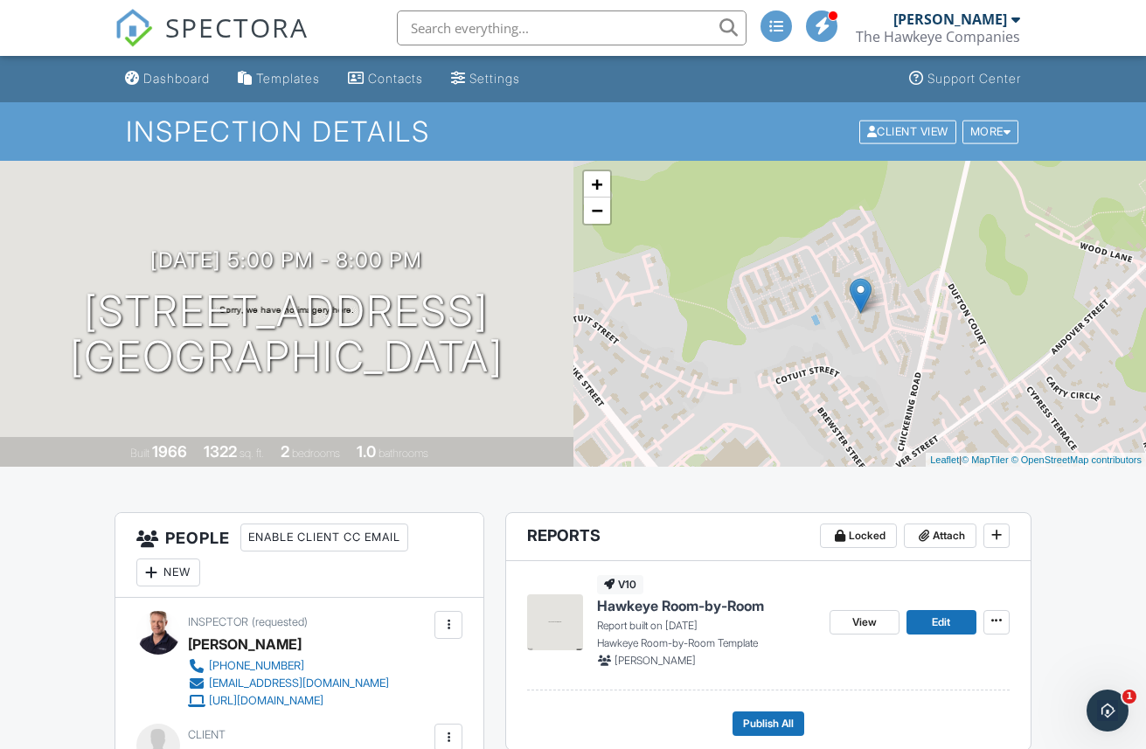
click at [667, 608] on span "Hawkeye Room-by-Room" at bounding box center [680, 605] width 167 height 19
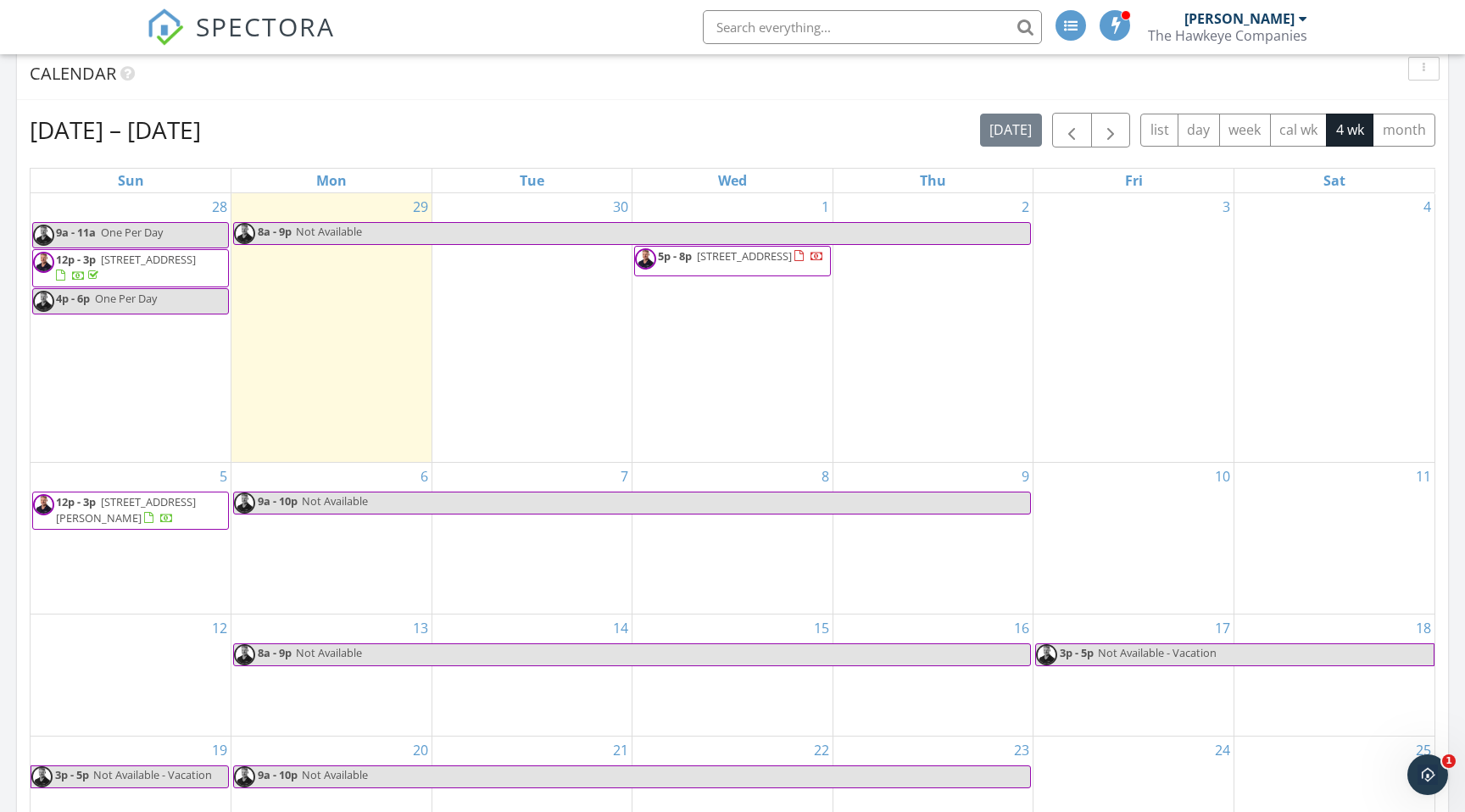
scroll to position [633, 0]
click at [795, 260] on div at bounding box center [799, 254] width 10 height 11
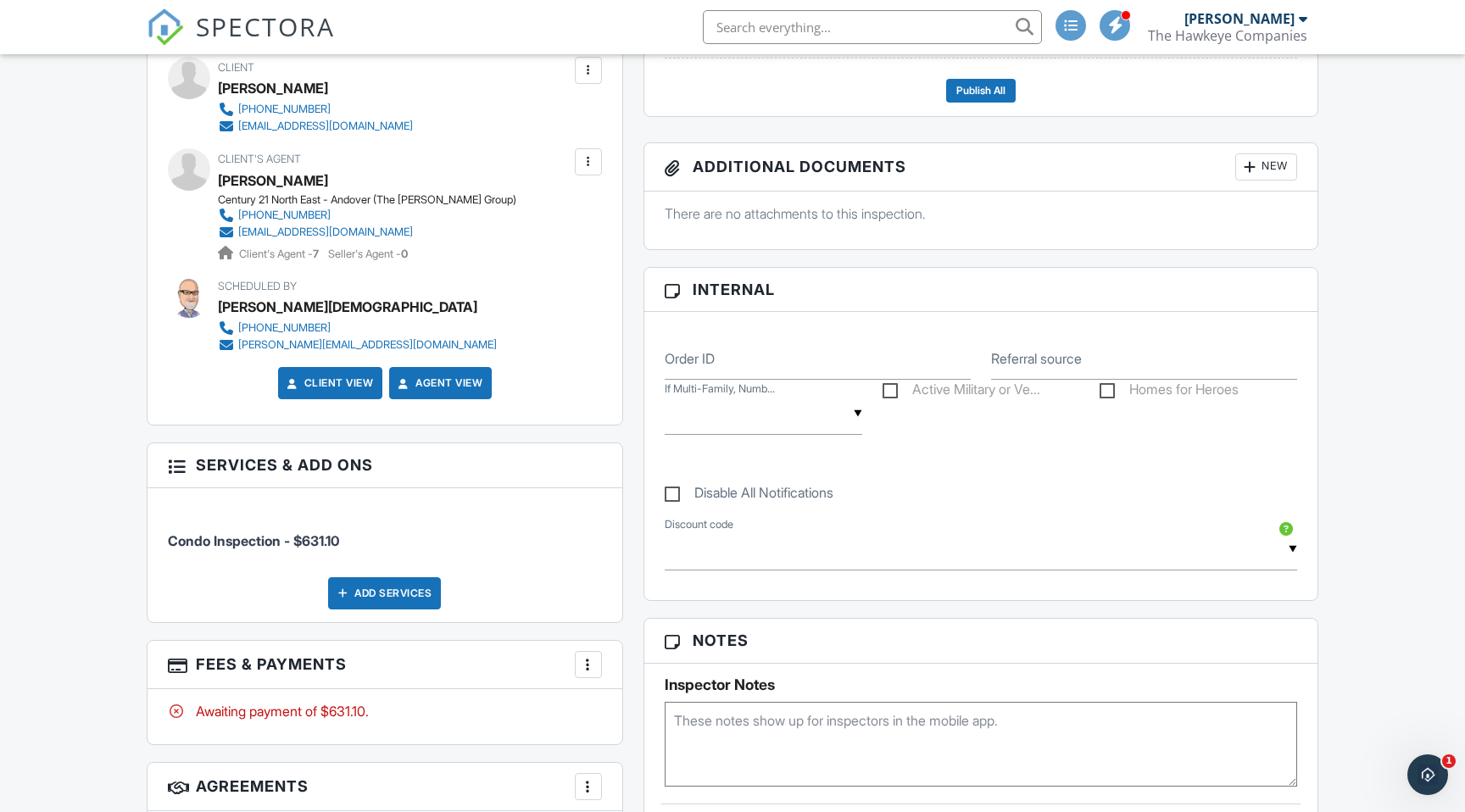
scroll to position [613, 0]
drag, startPoint x: 662, startPoint y: 256, endPoint x: 510, endPoint y: 244, distance: 152.5
click at [510, 244] on div "All emails and texts are disabled for this inspection! All emails and texts hav…" at bounding box center [732, 695] width 1192 height 1622
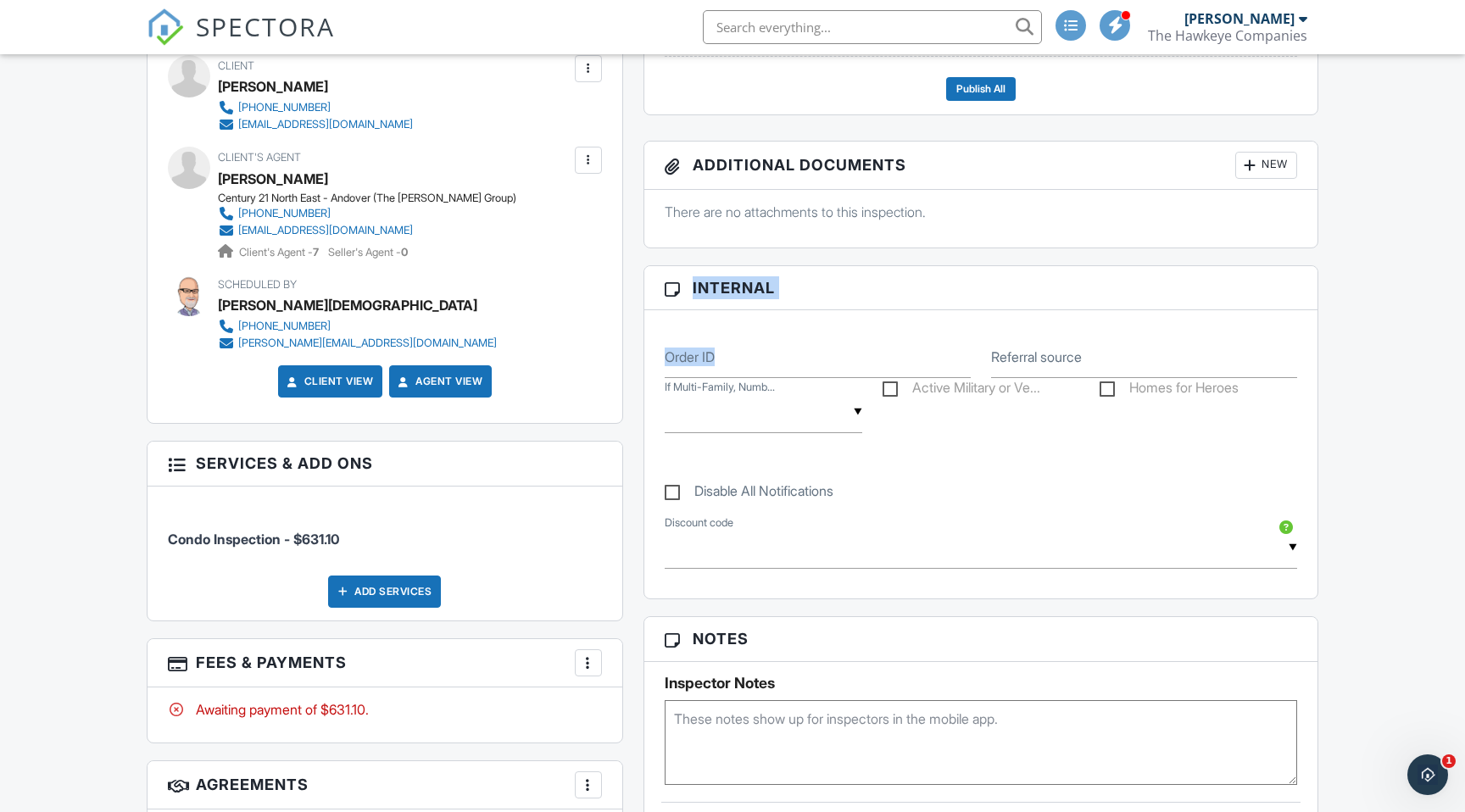
drag, startPoint x: 1011, startPoint y: 232, endPoint x: 929, endPoint y: 321, distance: 121.0
click at [922, 333] on div "Reports Locked Attach New [GEOGRAPHIC_DATA]-by-Room Hawkeye Room-by-Room Templa…" at bounding box center [981, 695] width 696 height 1622
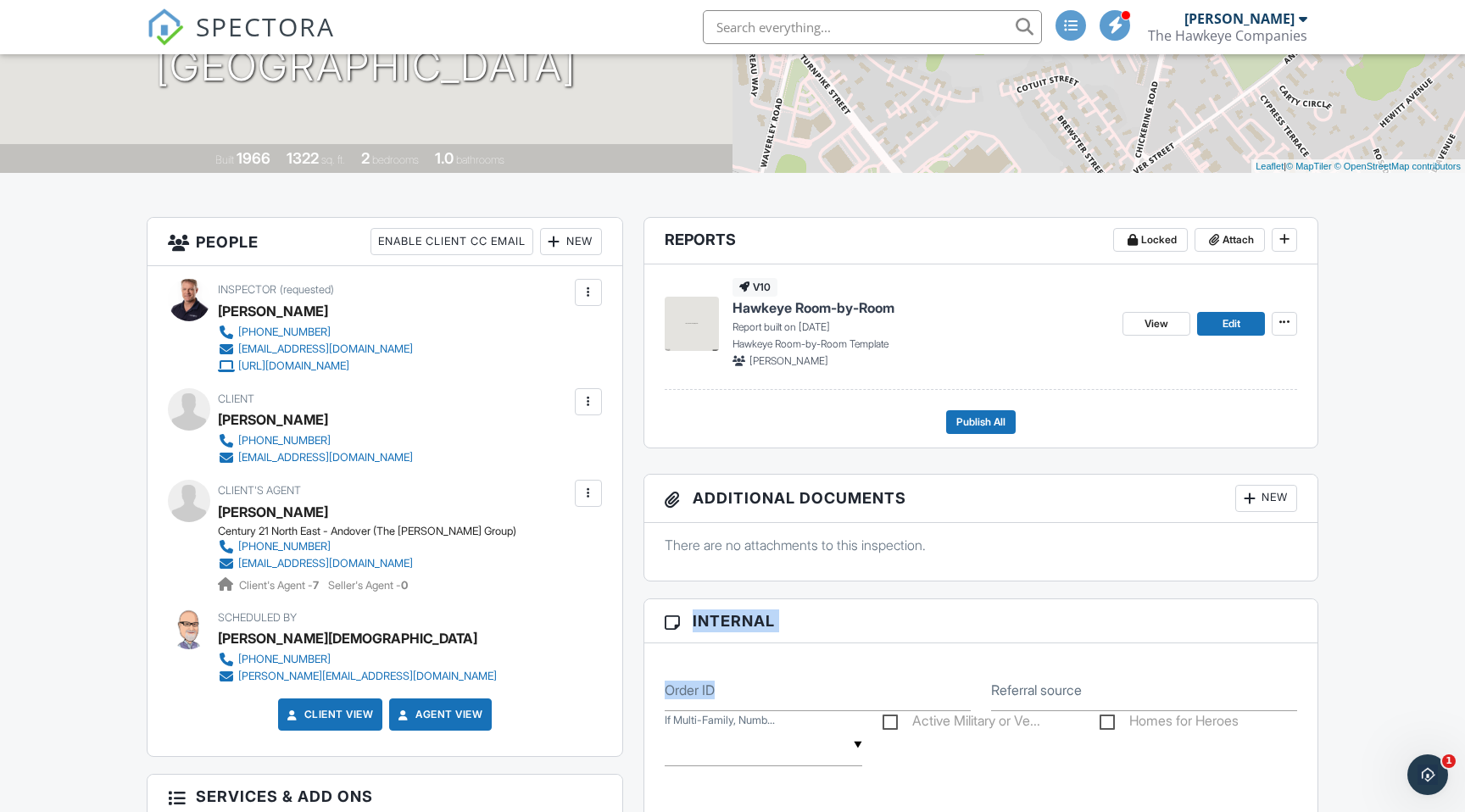
scroll to position [247, 0]
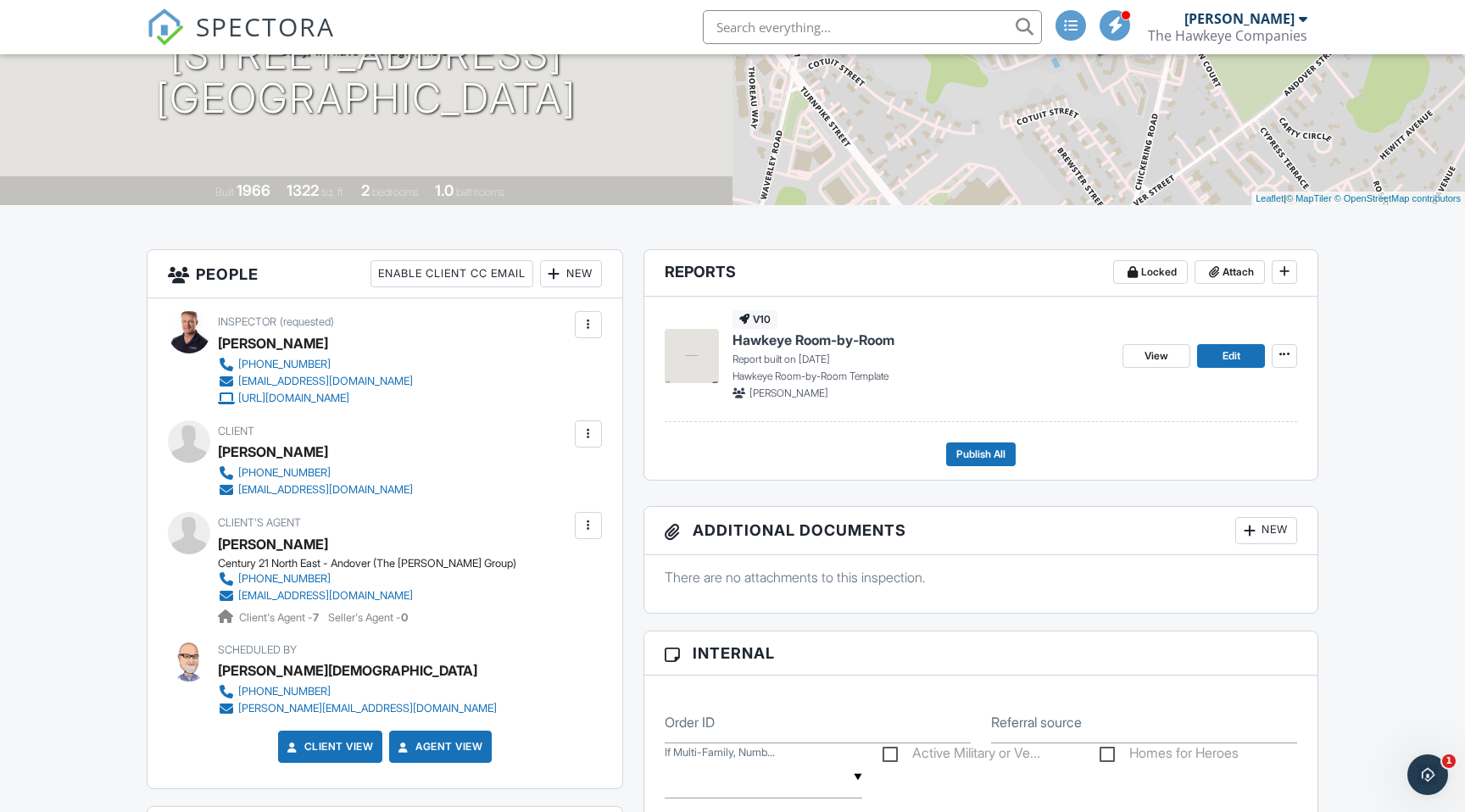
click at [794, 339] on span "Hawkeye Room-by-Room" at bounding box center [813, 340] width 162 height 18
